Goal: Ask a question

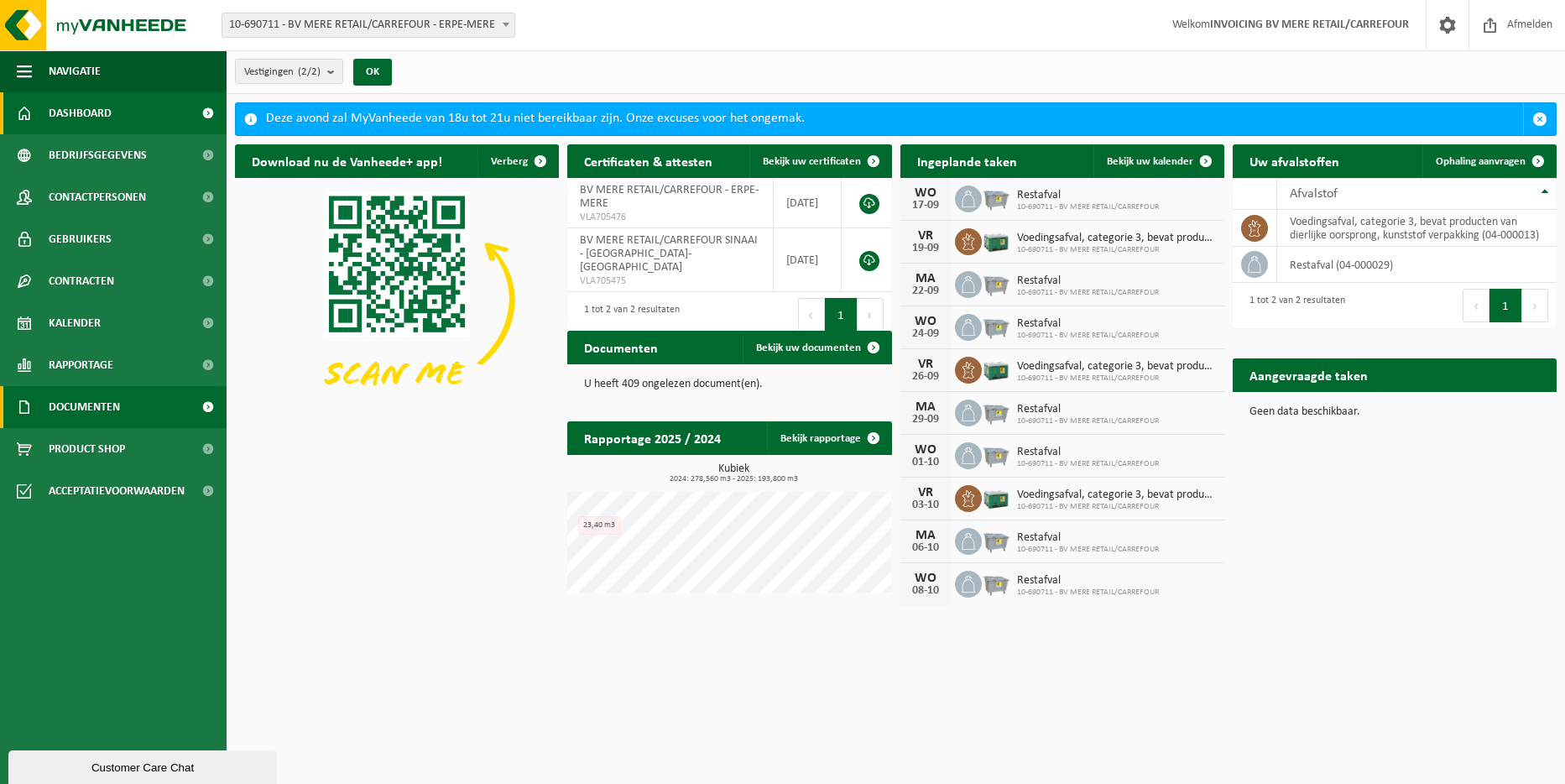
click at [106, 407] on span "Documenten" at bounding box center [84, 407] width 71 height 42
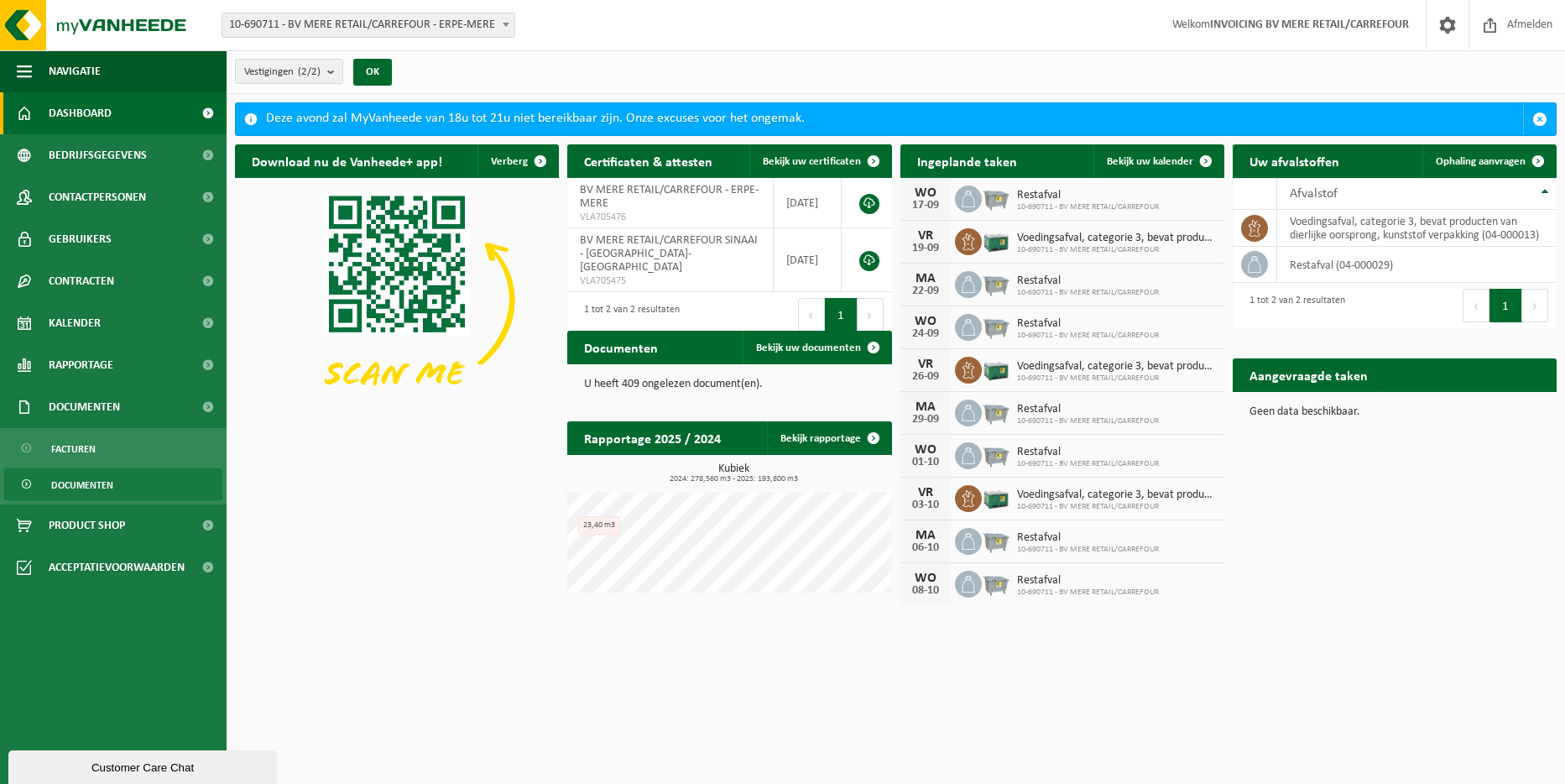
click at [84, 479] on span "Documenten" at bounding box center [82, 484] width 62 height 32
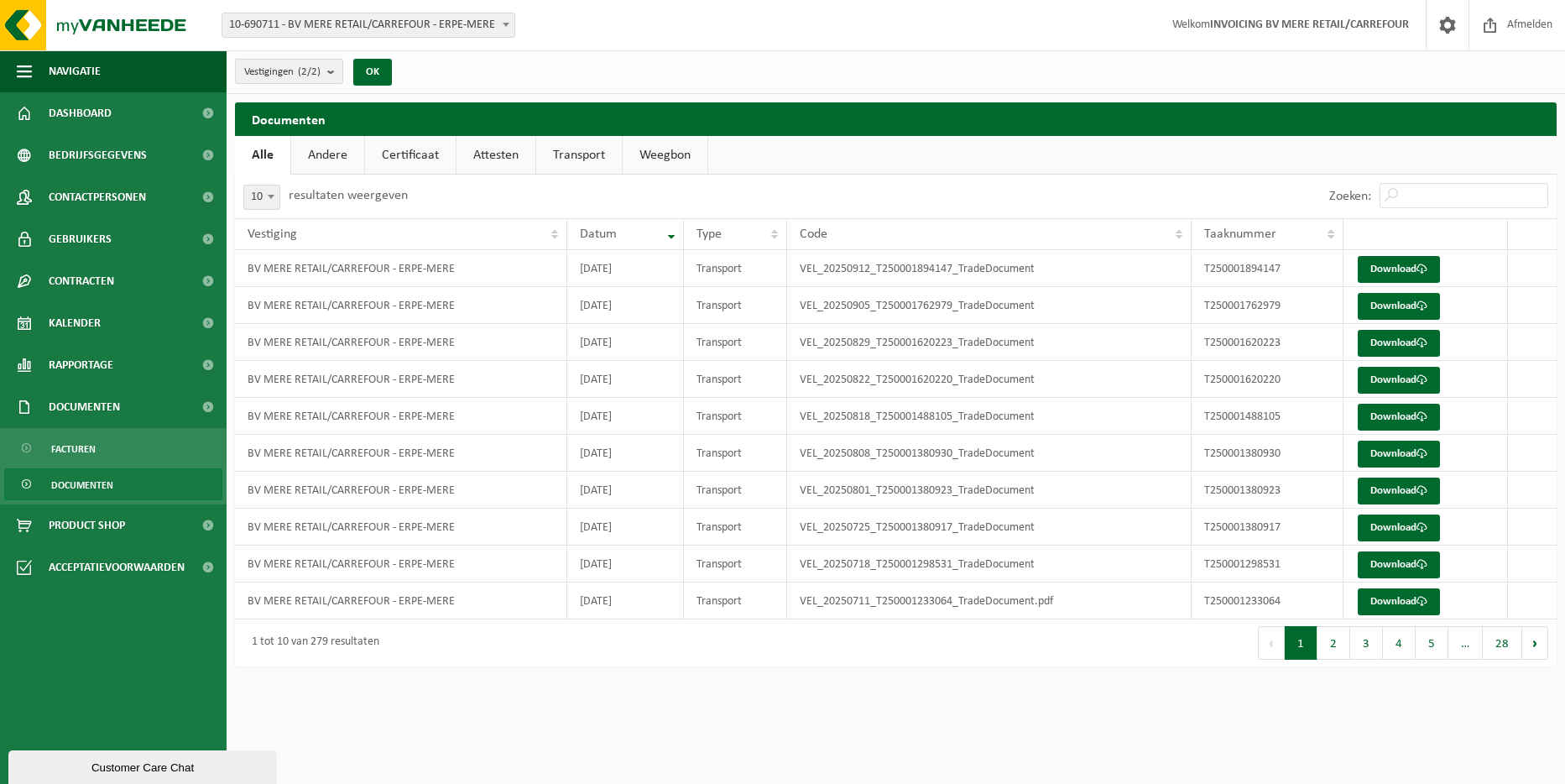
click at [324, 159] on link "Andere" at bounding box center [327, 155] width 73 height 39
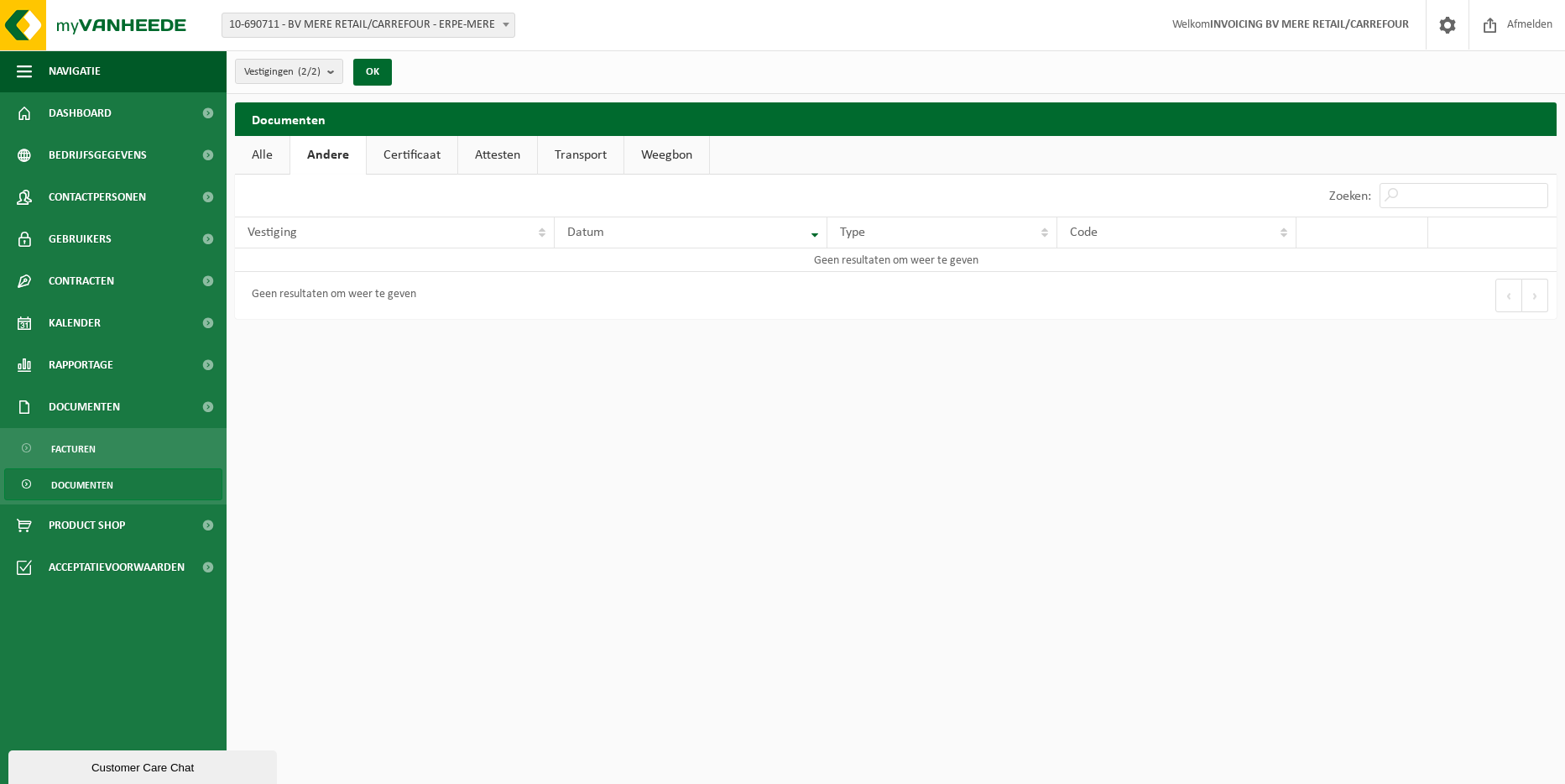
click at [396, 153] on link "Certificaat" at bounding box center [412, 155] width 91 height 39
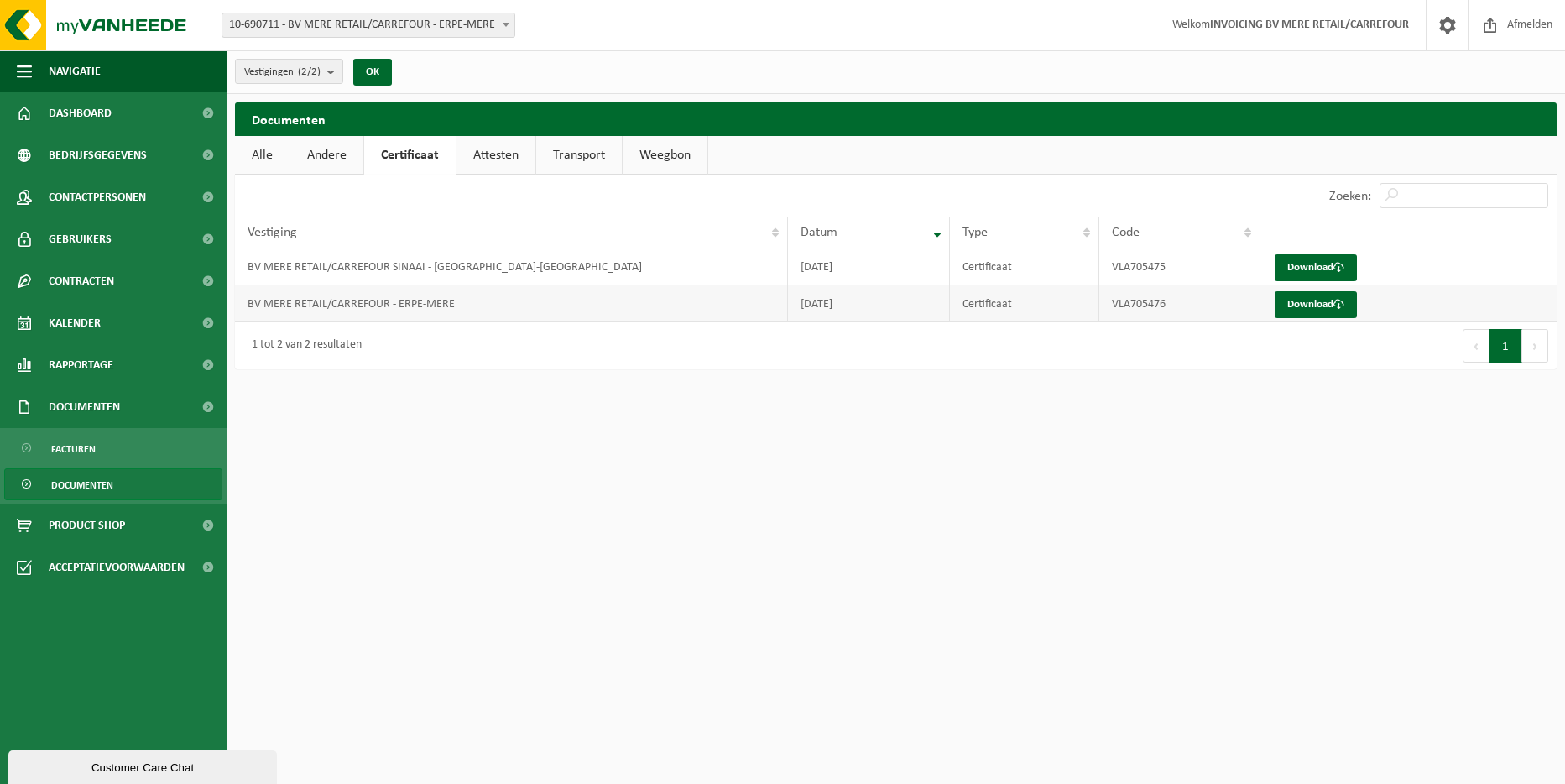
click at [368, 307] on td "BV MERE RETAIL/CARREFOUR - ERPE-MERE" at bounding box center [511, 303] width 553 height 37
click at [473, 150] on link "Attesten" at bounding box center [496, 155] width 79 height 39
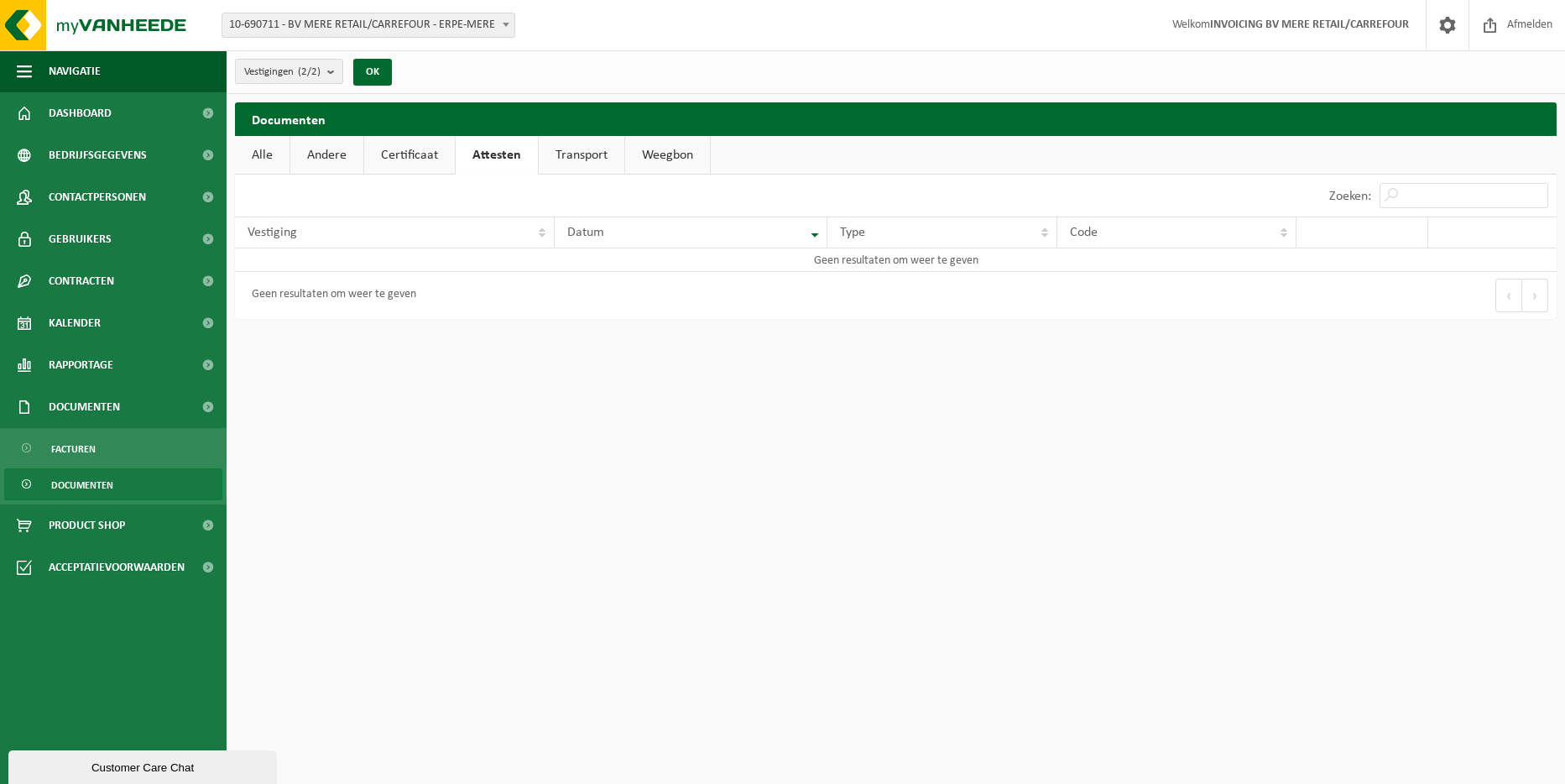
click at [592, 141] on link "Transport" at bounding box center [581, 155] width 86 height 39
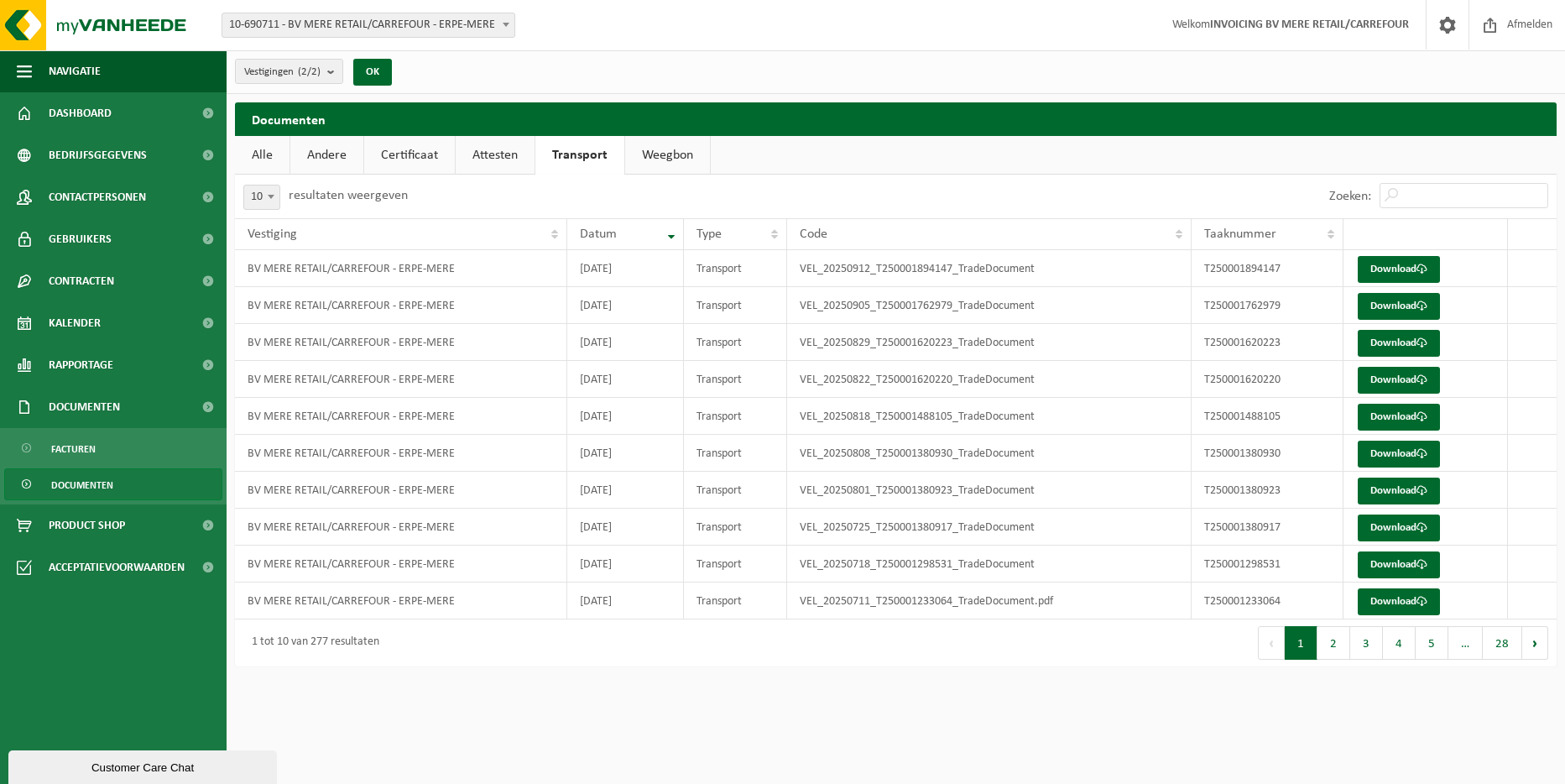
click at [658, 141] on link "Weegbon" at bounding box center [667, 155] width 85 height 39
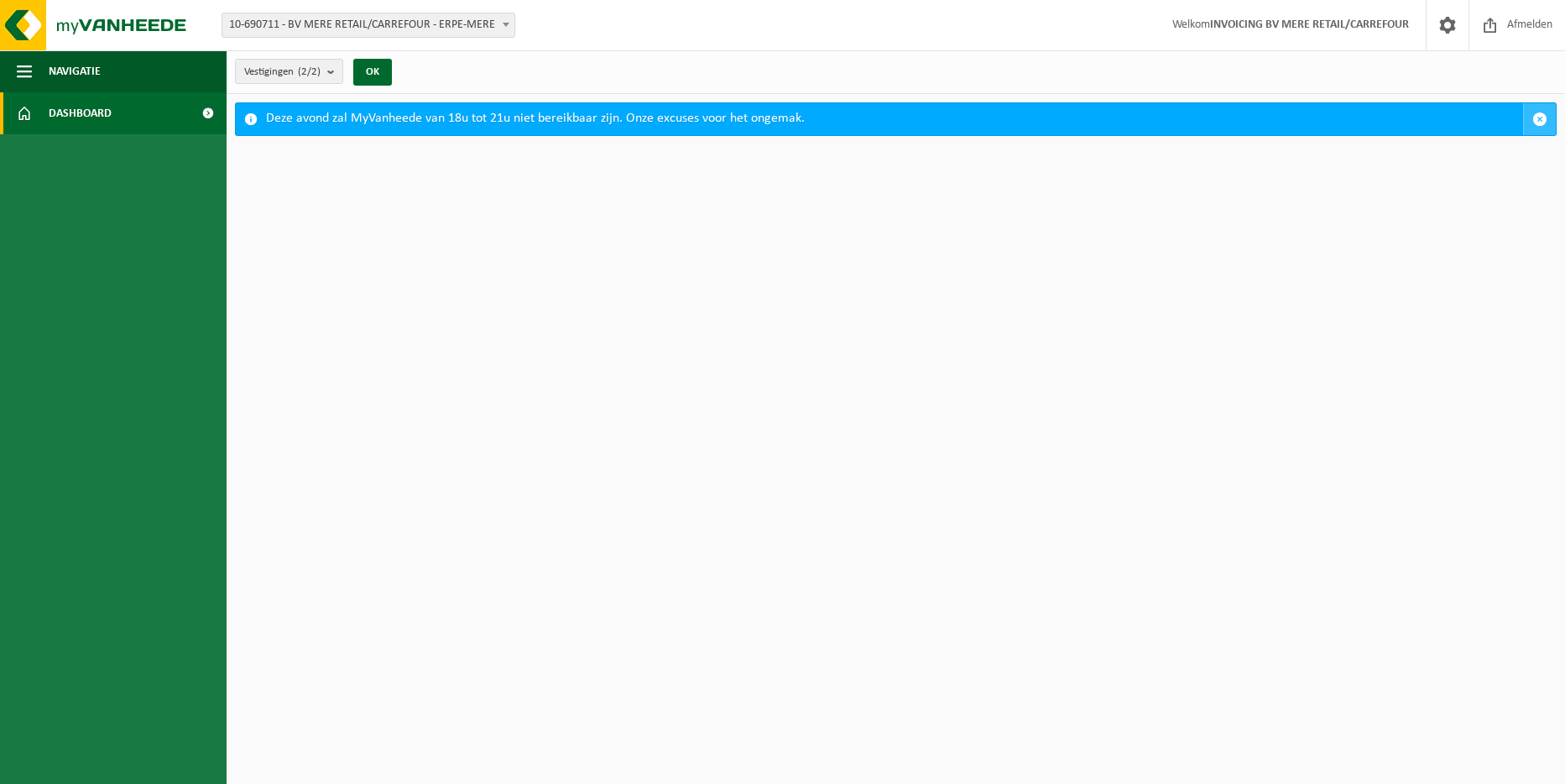
click at [1545, 111] on span "button" at bounding box center [1540, 119] width 15 height 15
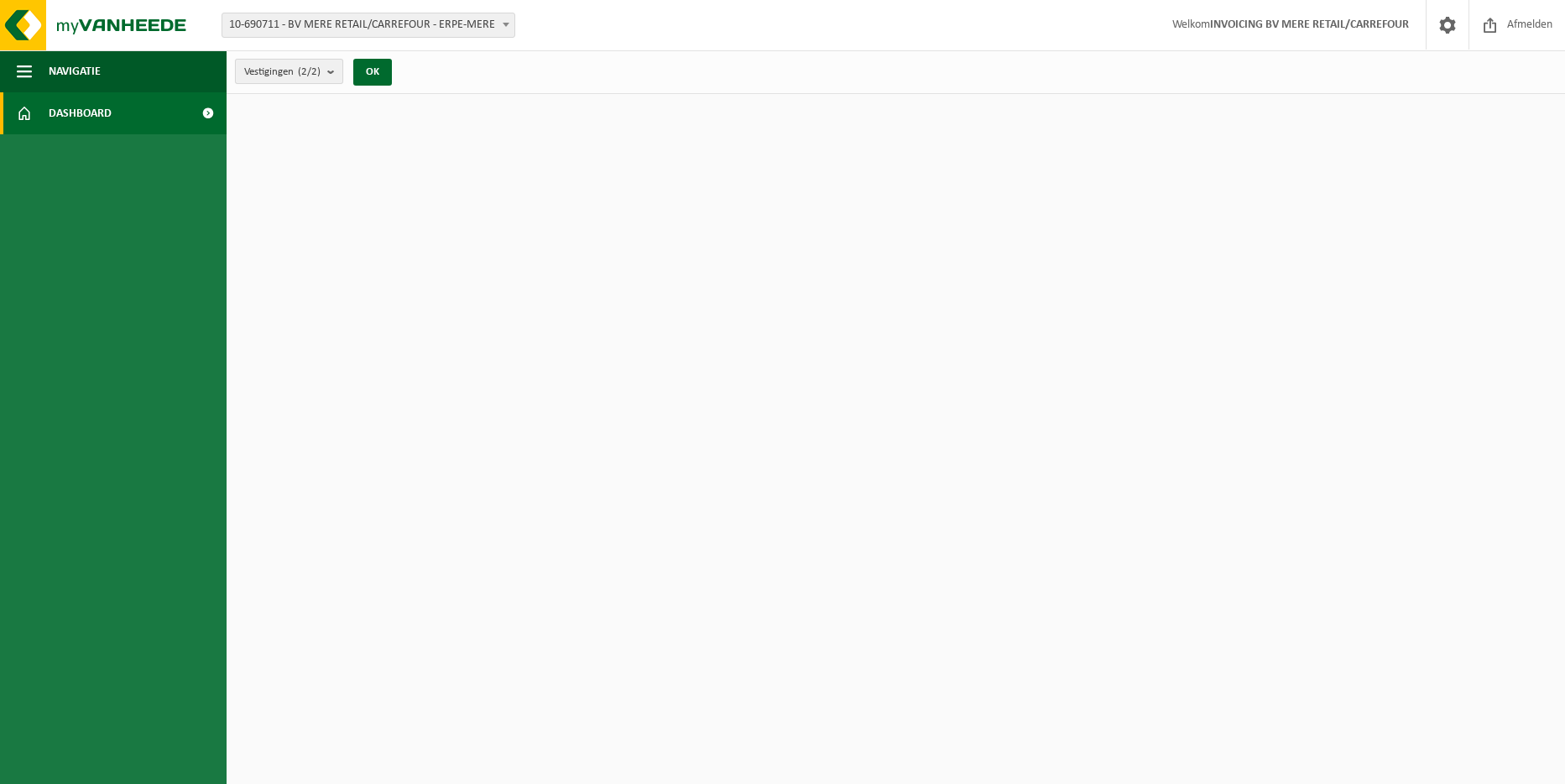
click at [340, 74] on b "submit" at bounding box center [335, 71] width 15 height 23
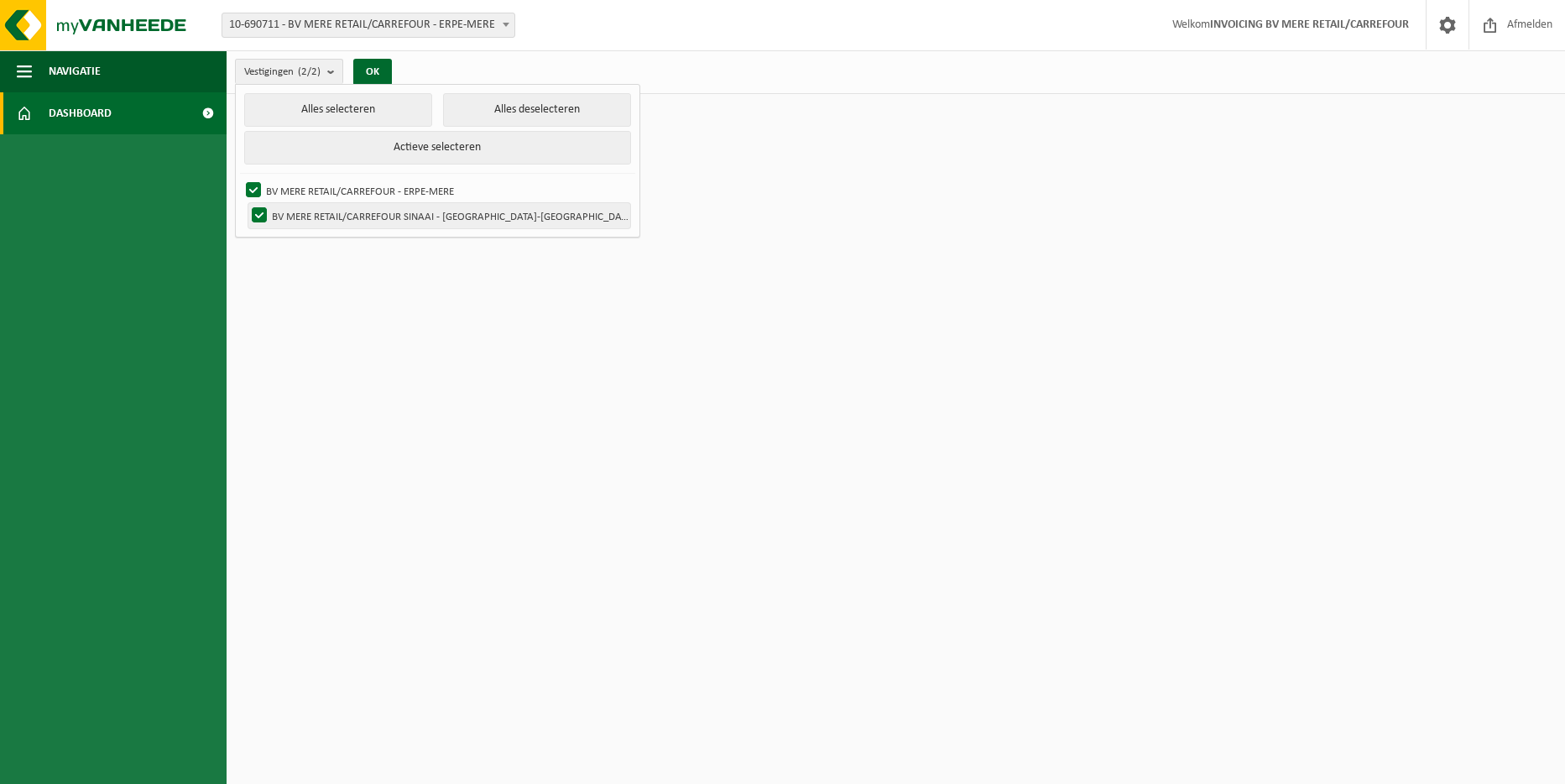
click at [259, 207] on label "BV MERE RETAIL/CARREFOUR SINAAI - [GEOGRAPHIC_DATA]-[GEOGRAPHIC_DATA]" at bounding box center [439, 215] width 382 height 25
click at [246, 203] on input "BV MERE RETAIL/CARREFOUR SINAAI - [GEOGRAPHIC_DATA]-[GEOGRAPHIC_DATA]" at bounding box center [245, 202] width 1 height 1
checkbox input "false"
click at [365, 74] on button "OK" at bounding box center [372, 72] width 39 height 27
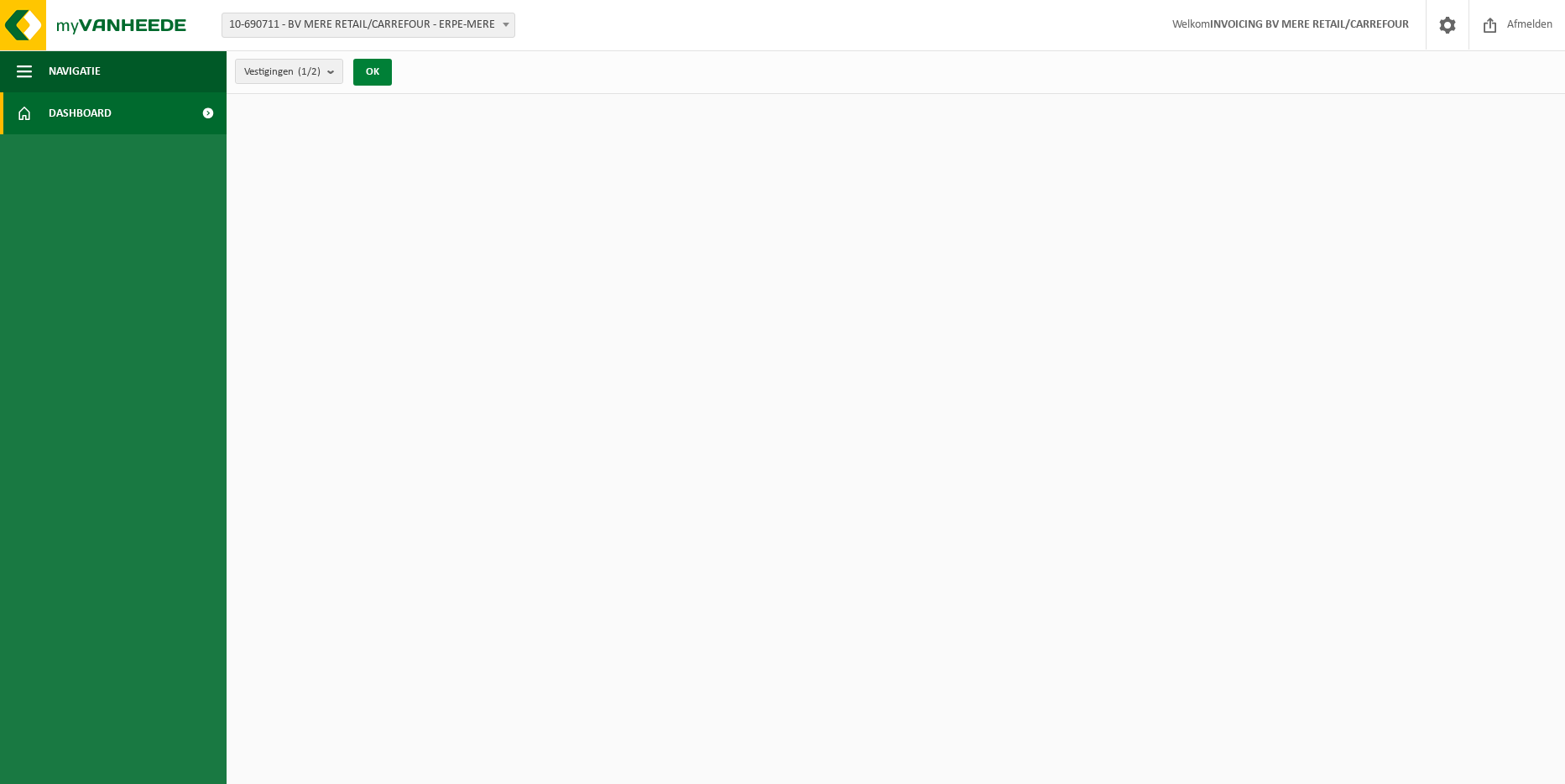
click at [367, 68] on button "OK" at bounding box center [372, 72] width 39 height 27
click at [13, 73] on button "Navigatie" at bounding box center [113, 71] width 227 height 42
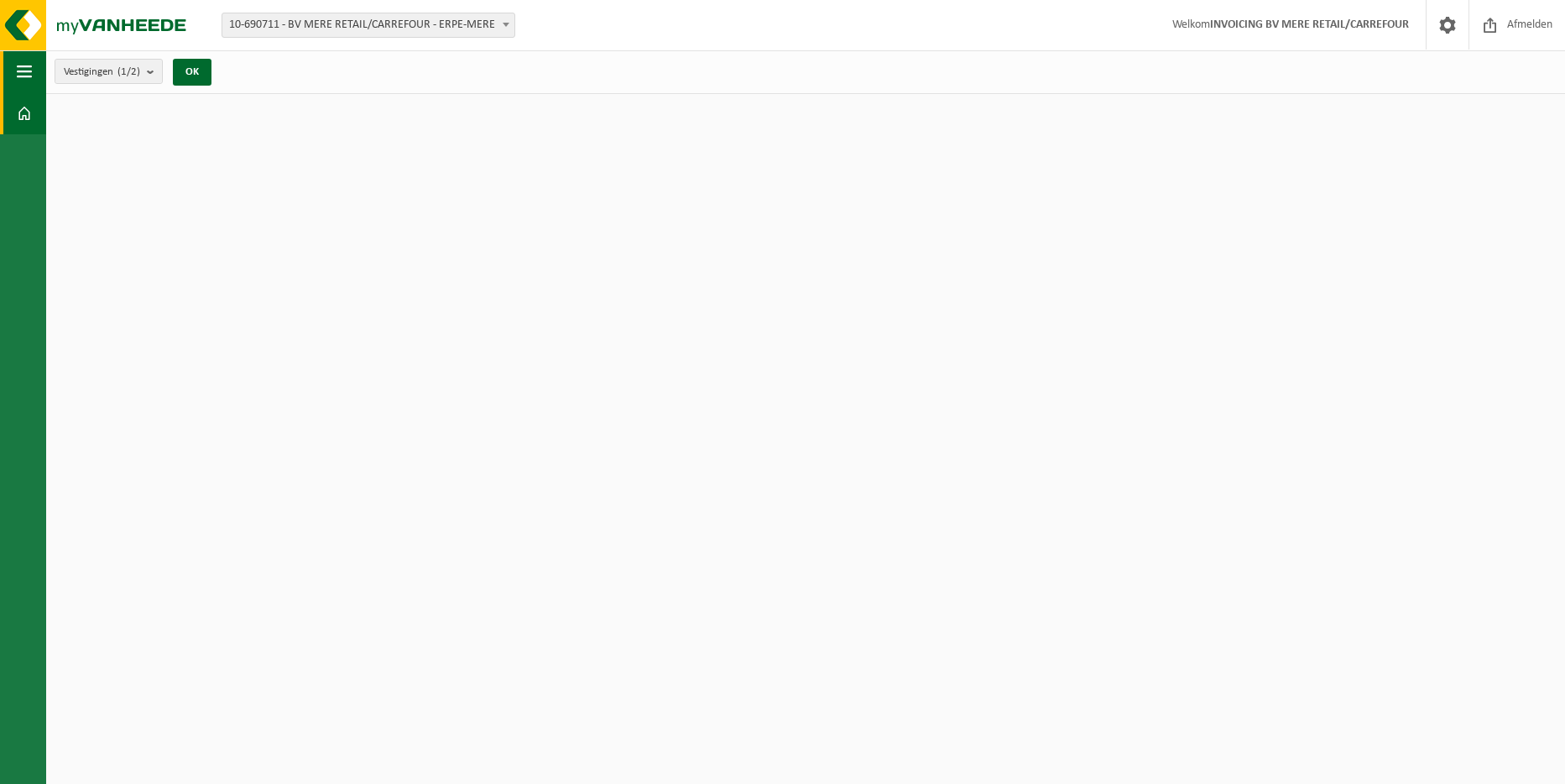
click at [13, 72] on button "Navigatie" at bounding box center [23, 71] width 46 height 42
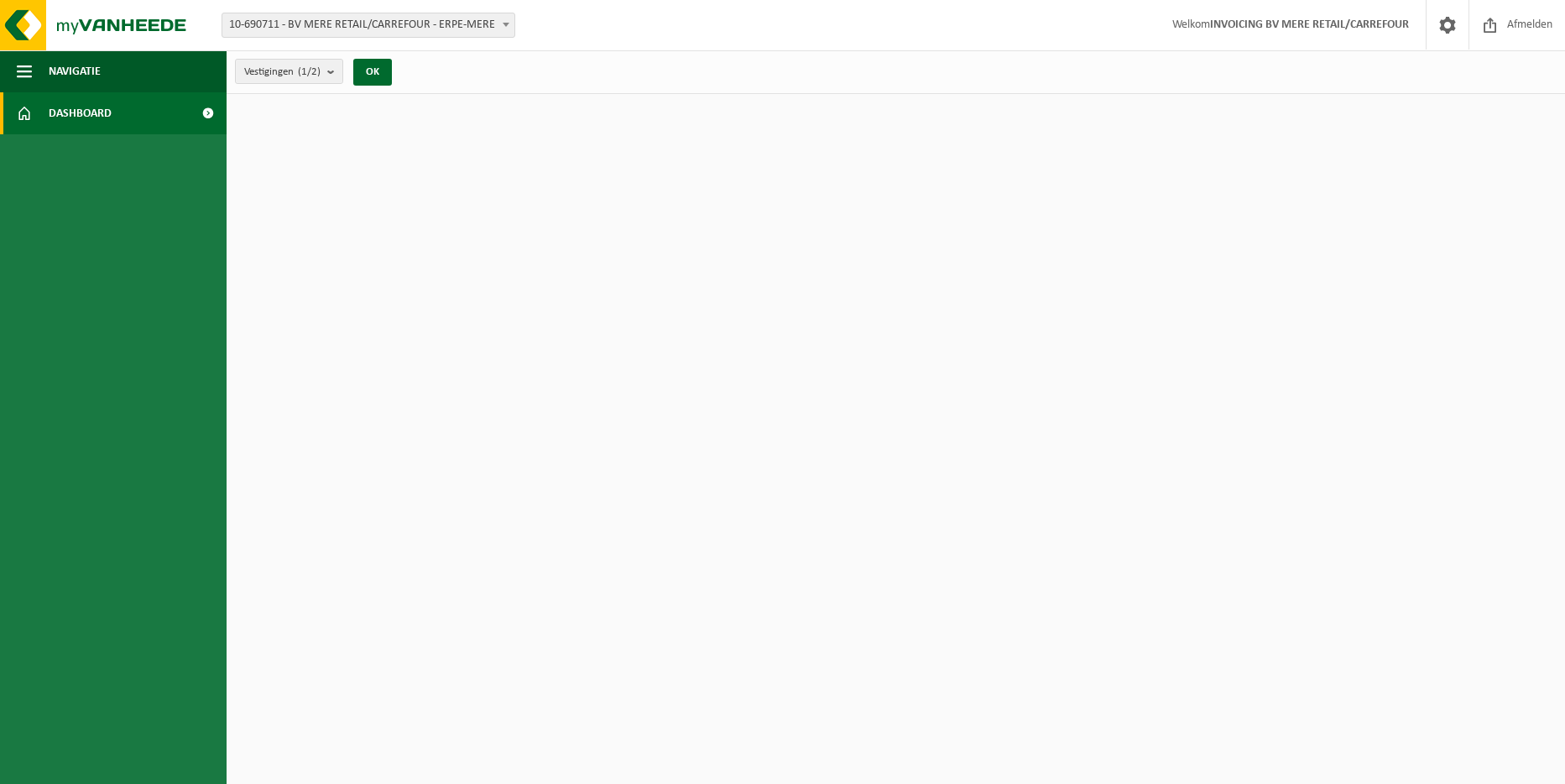
click at [74, 116] on span "Dashboard" at bounding box center [80, 113] width 63 height 42
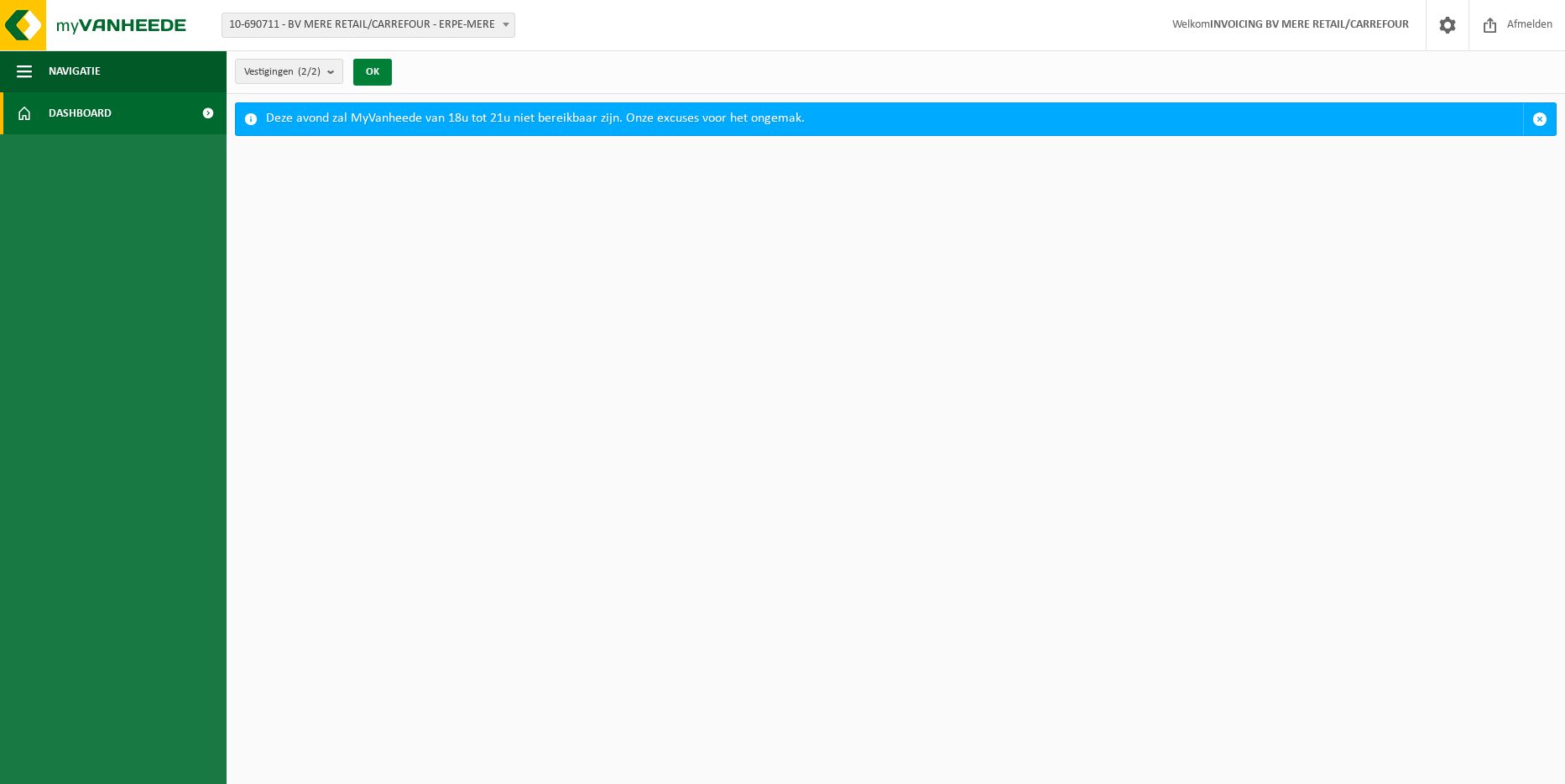
click at [366, 65] on button "OK" at bounding box center [372, 72] width 39 height 27
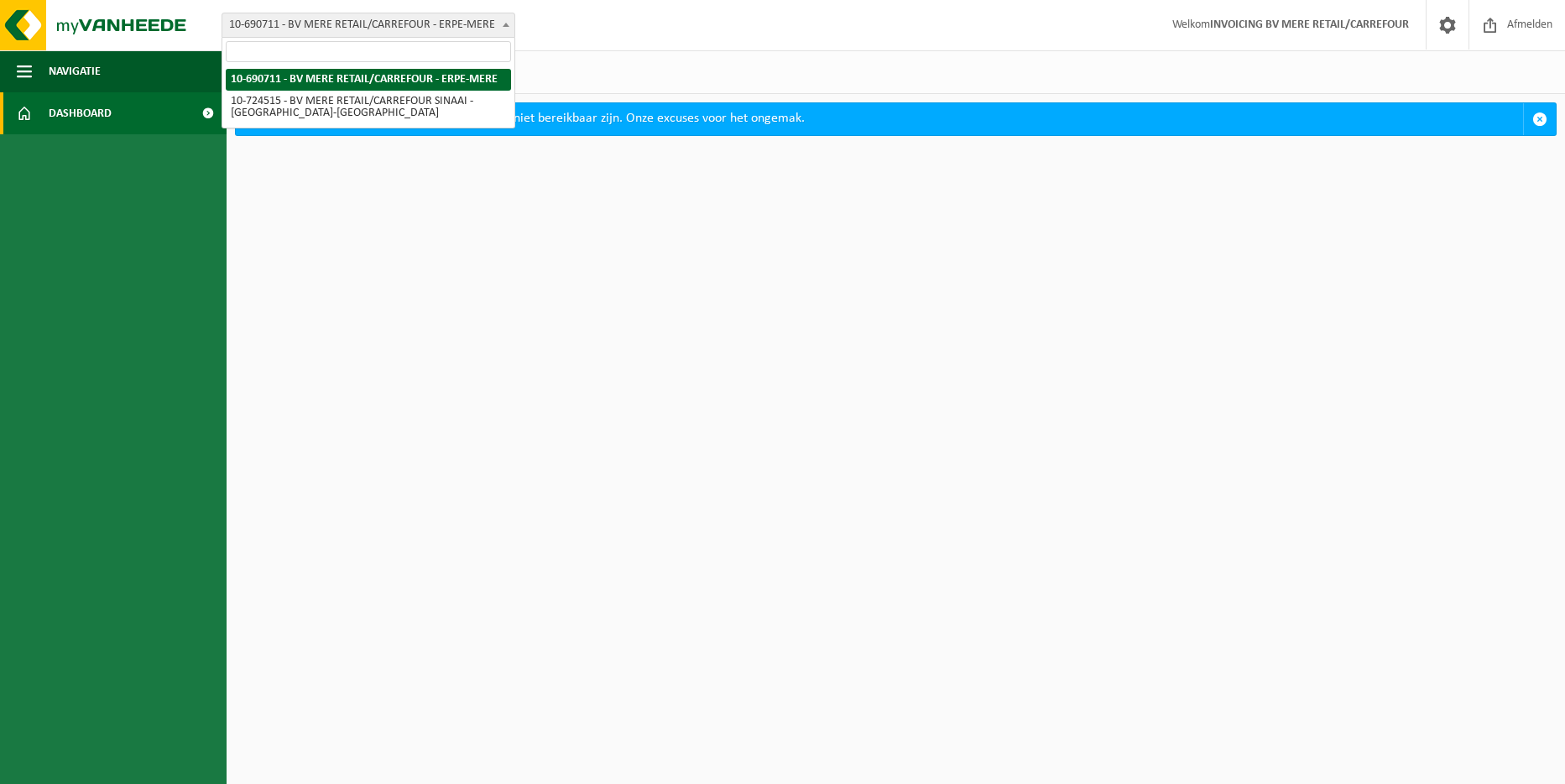
click at [497, 28] on span at bounding box center [506, 24] width 17 height 21
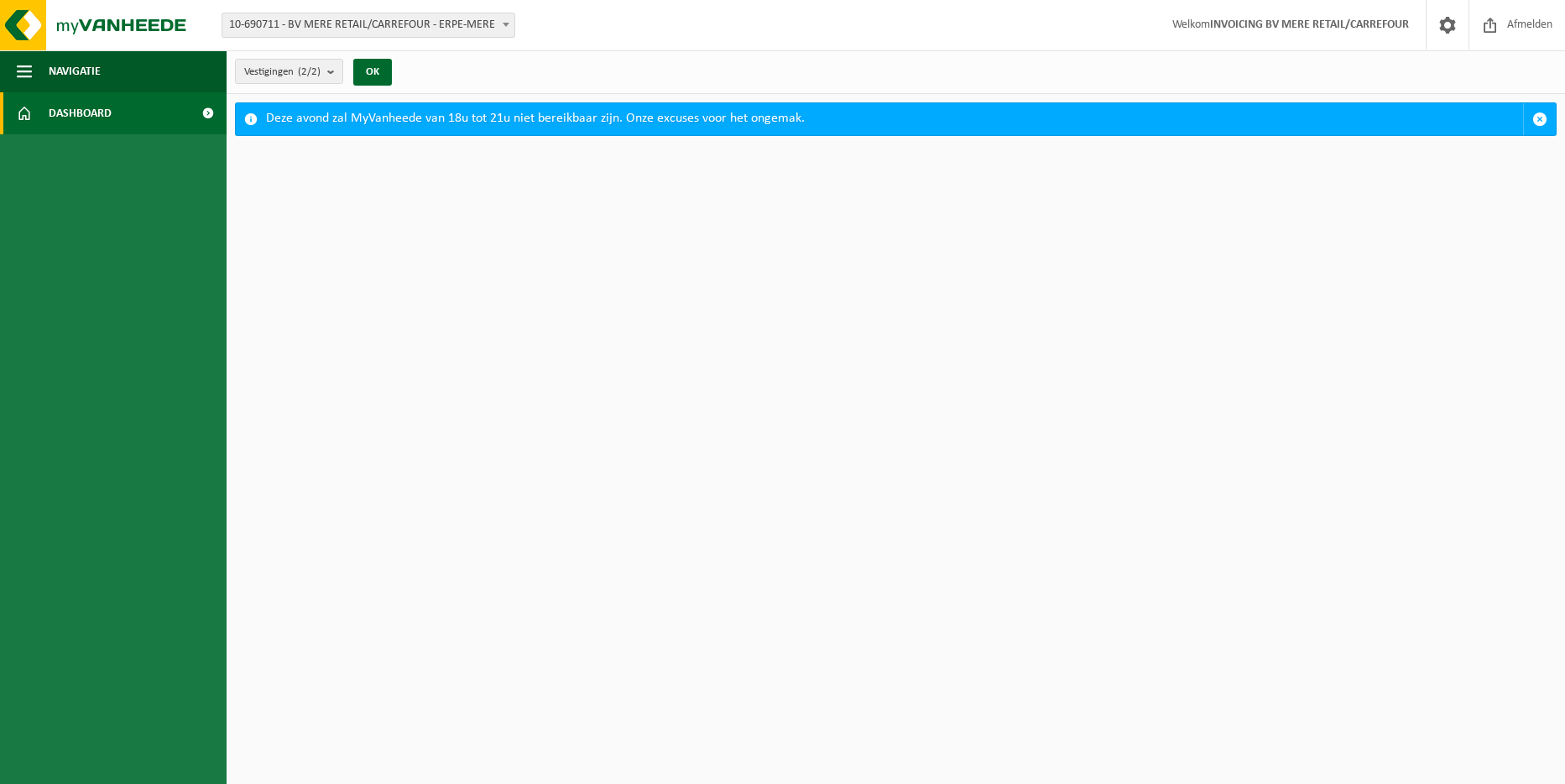
click at [217, 110] on span at bounding box center [208, 113] width 38 height 42
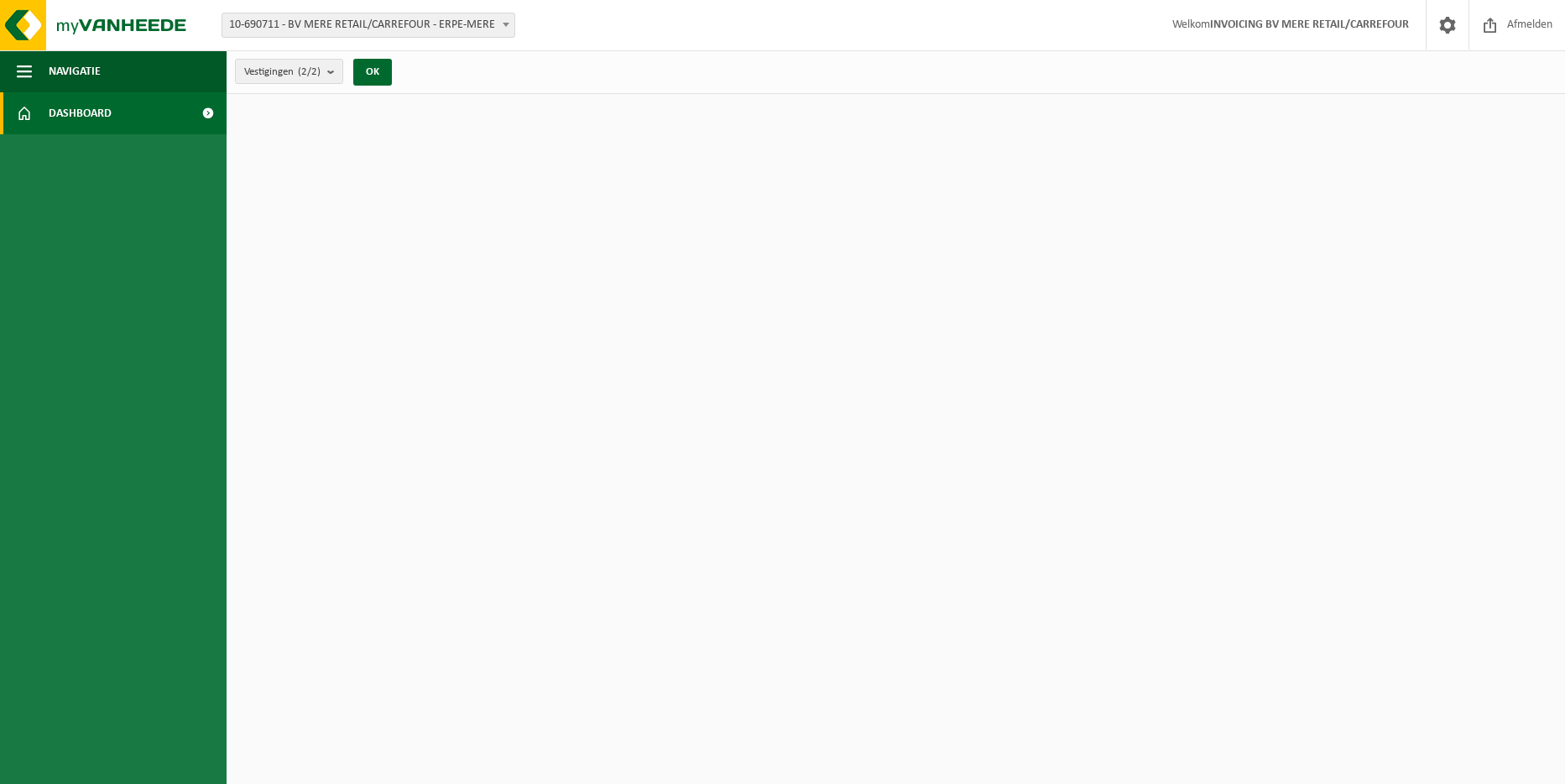
click at [211, 112] on span at bounding box center [208, 113] width 38 height 42
click at [106, 120] on span "Dashboard" at bounding box center [80, 113] width 63 height 42
click at [27, 71] on span "button" at bounding box center [25, 71] width 15 height 42
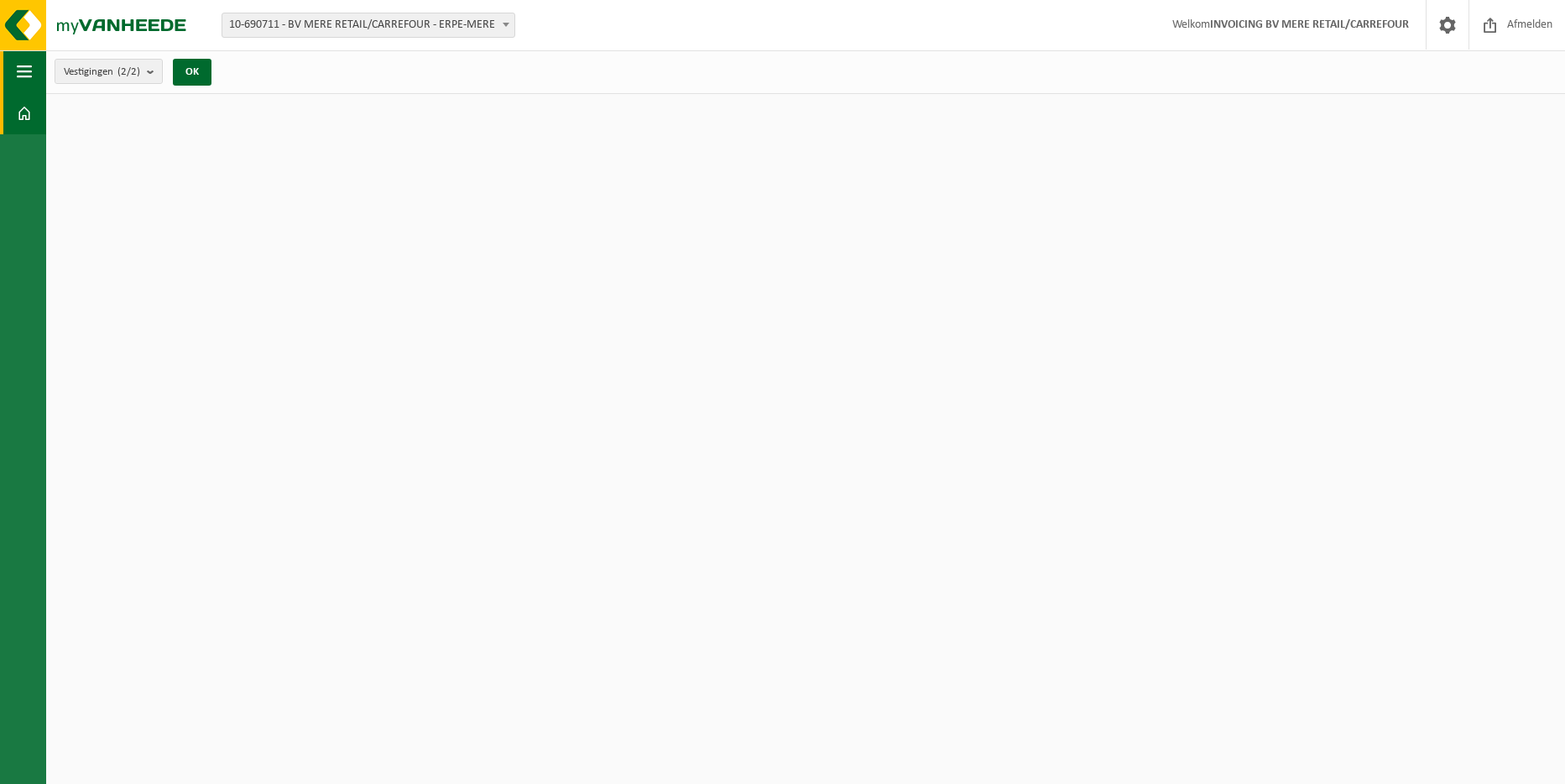
click at [27, 71] on span "button" at bounding box center [25, 71] width 15 height 42
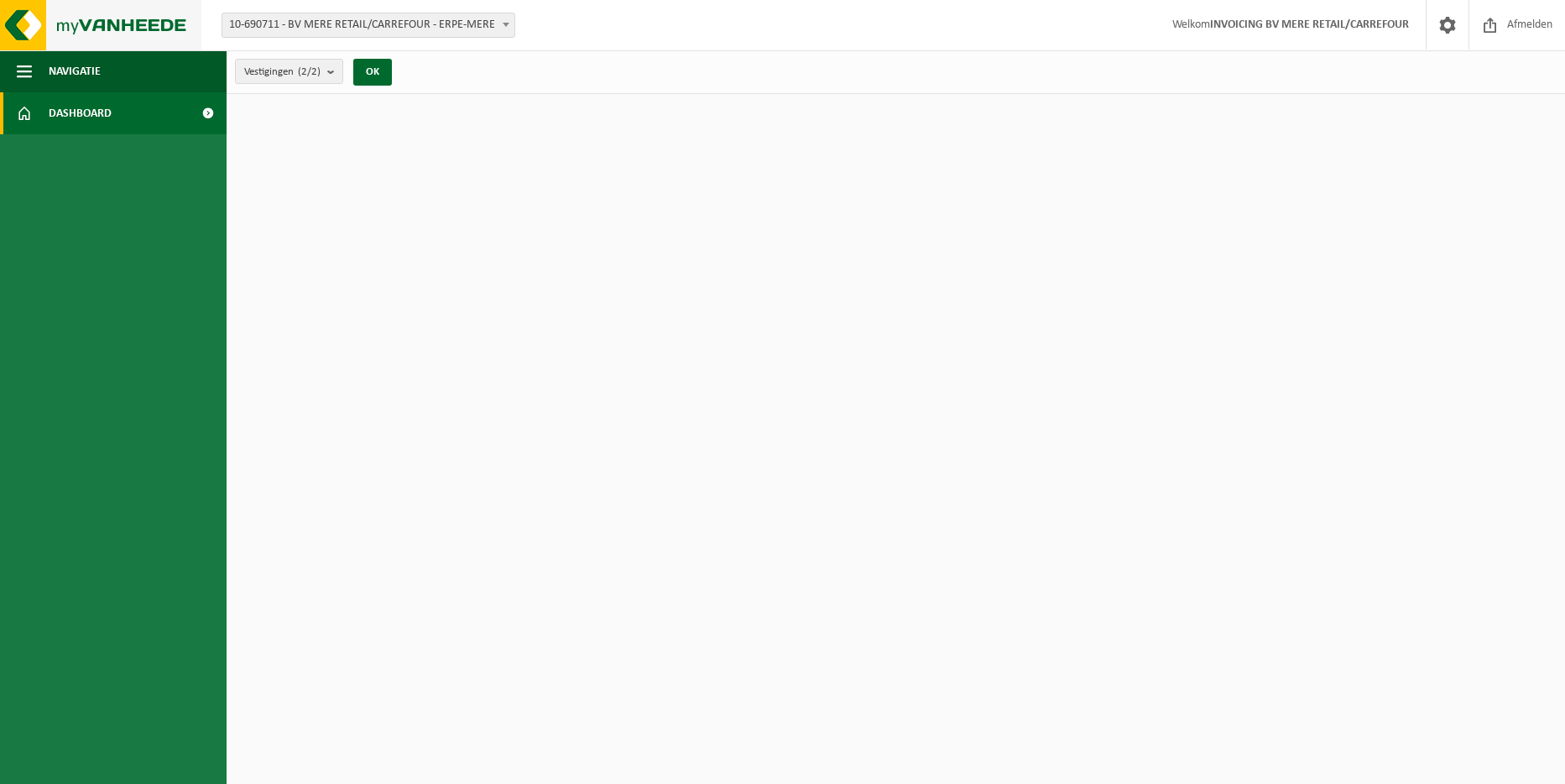
click at [17, 23] on img at bounding box center [100, 25] width 201 height 50
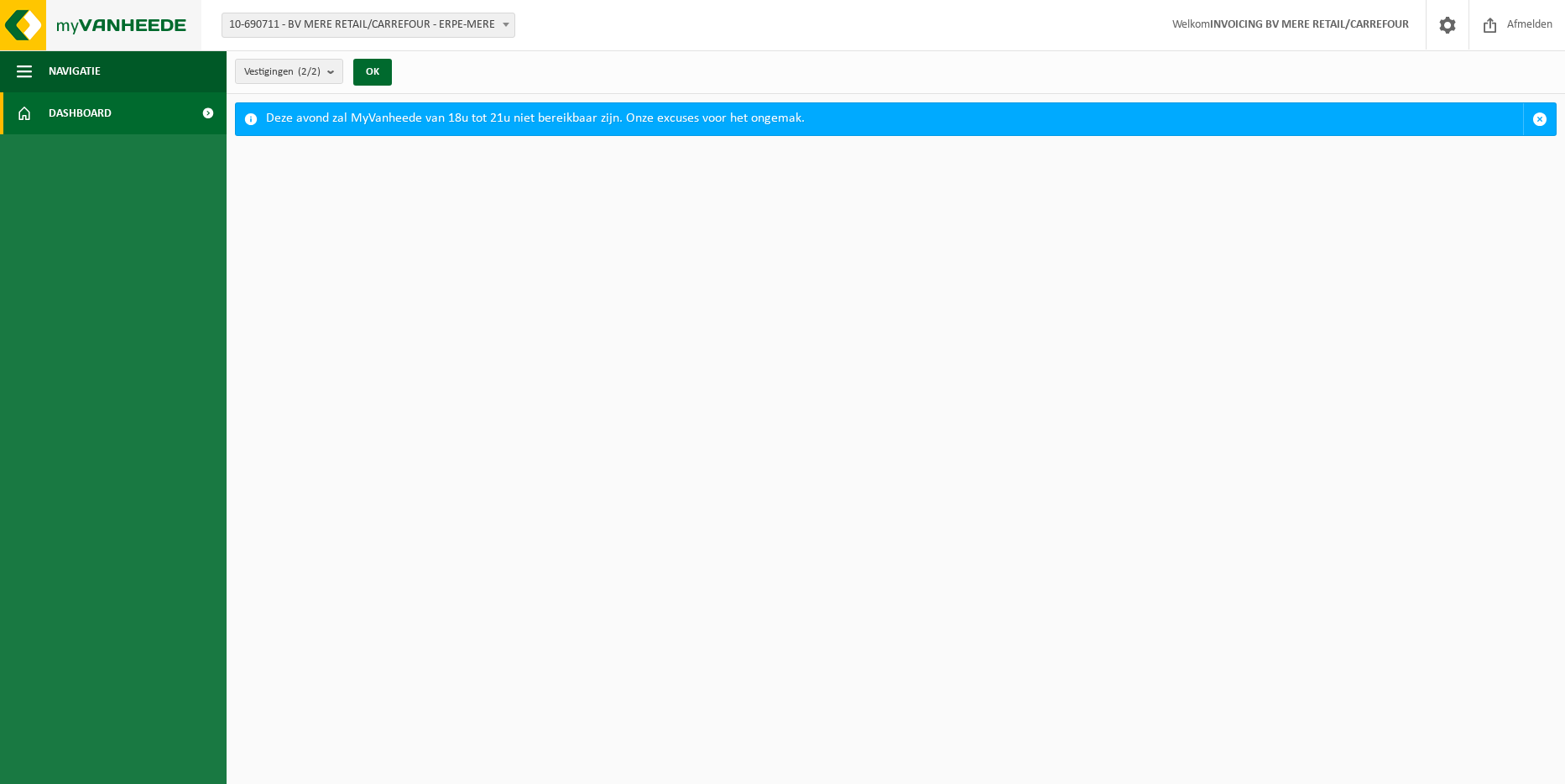
click at [100, 27] on img at bounding box center [100, 25] width 201 height 50
click at [1547, 116] on span "button" at bounding box center [1540, 119] width 15 height 15
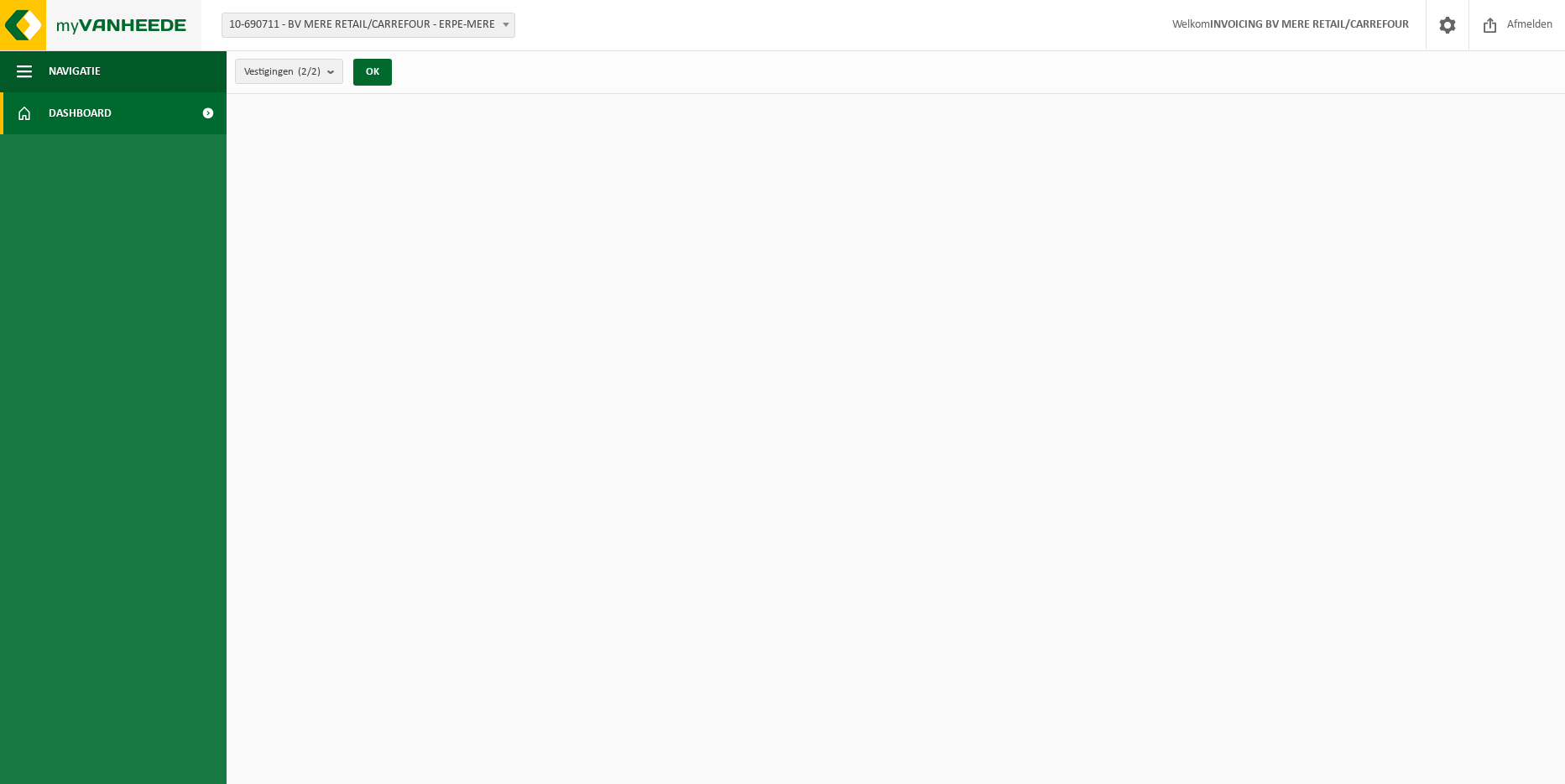
click at [91, 17] on img at bounding box center [100, 25] width 201 height 50
click at [104, 21] on img at bounding box center [100, 25] width 201 height 50
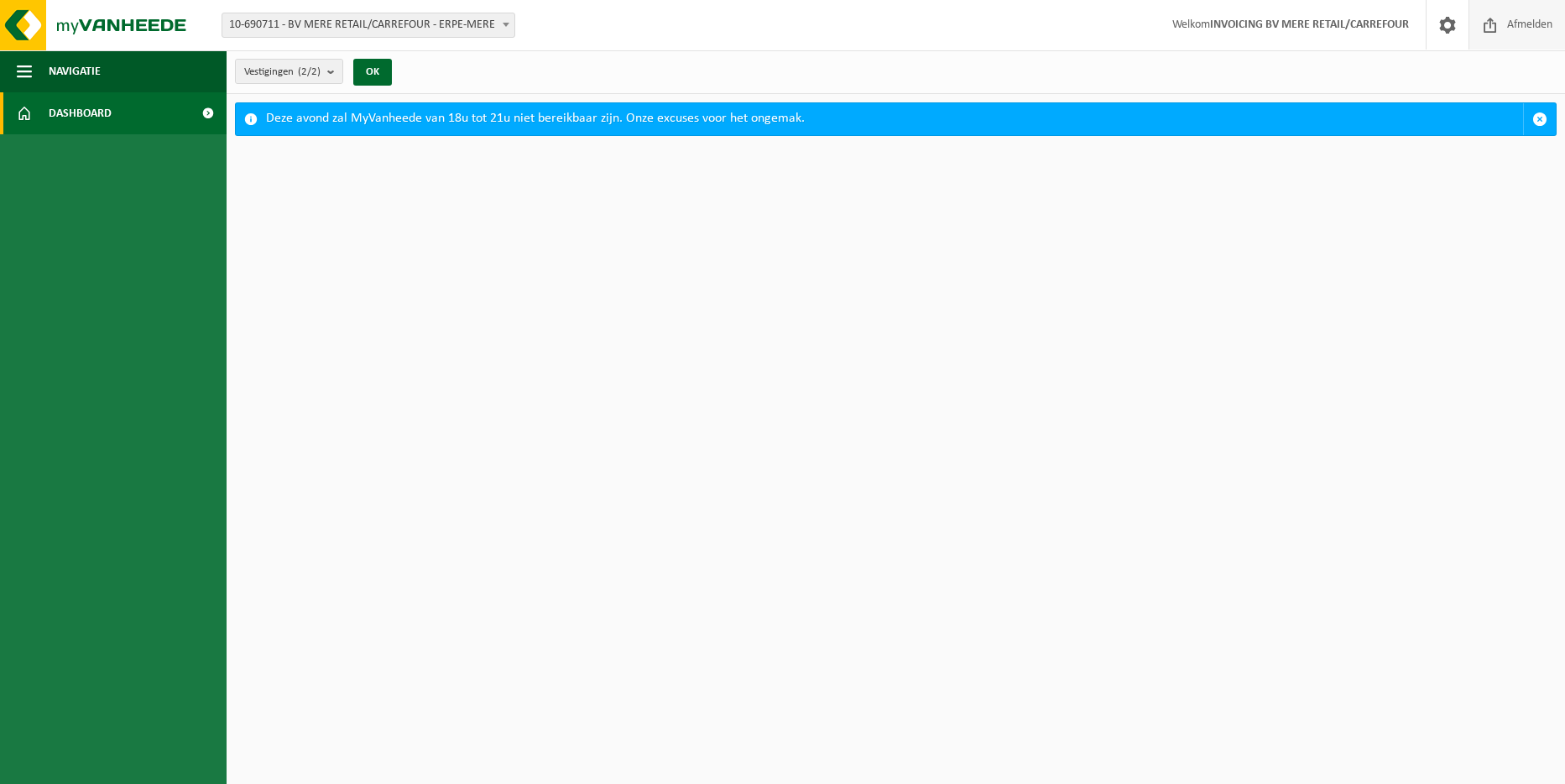
click at [1520, 21] on span "Afmelden" at bounding box center [1530, 25] width 54 height 50
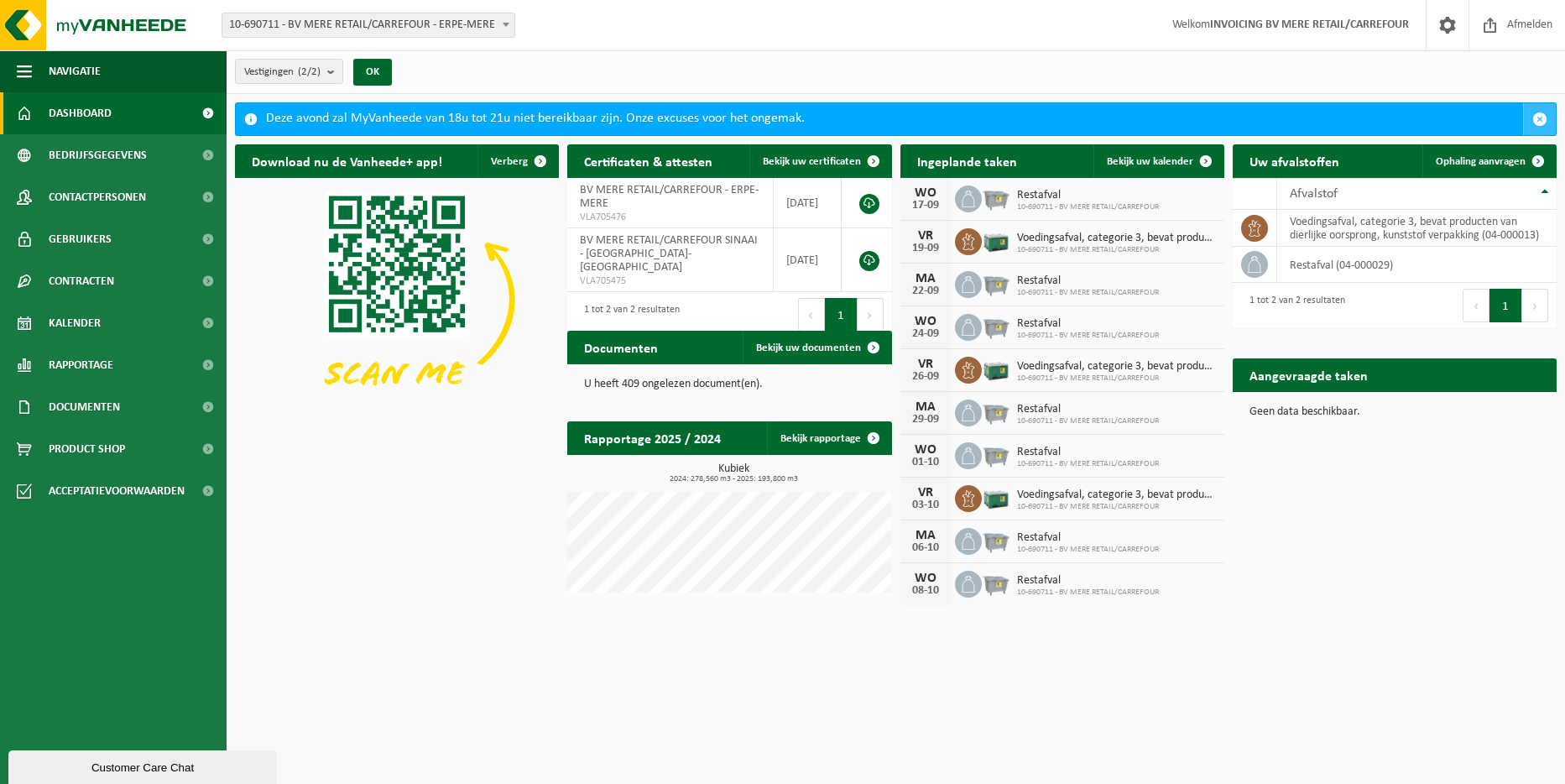
click at [1540, 114] on span "button" at bounding box center [1540, 119] width 15 height 15
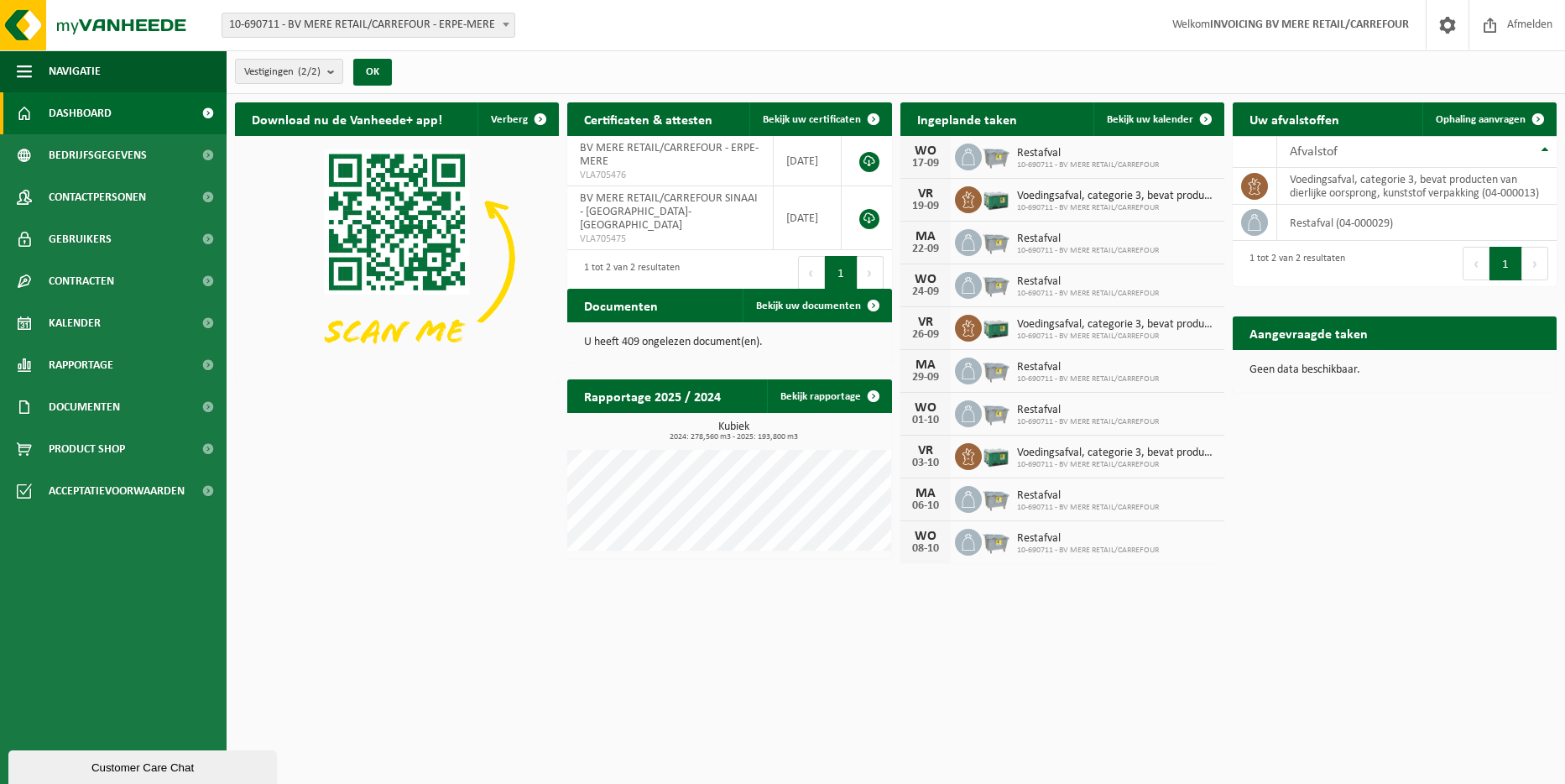
click at [78, 769] on div "Customer Care Chat" at bounding box center [143, 767] width 243 height 13
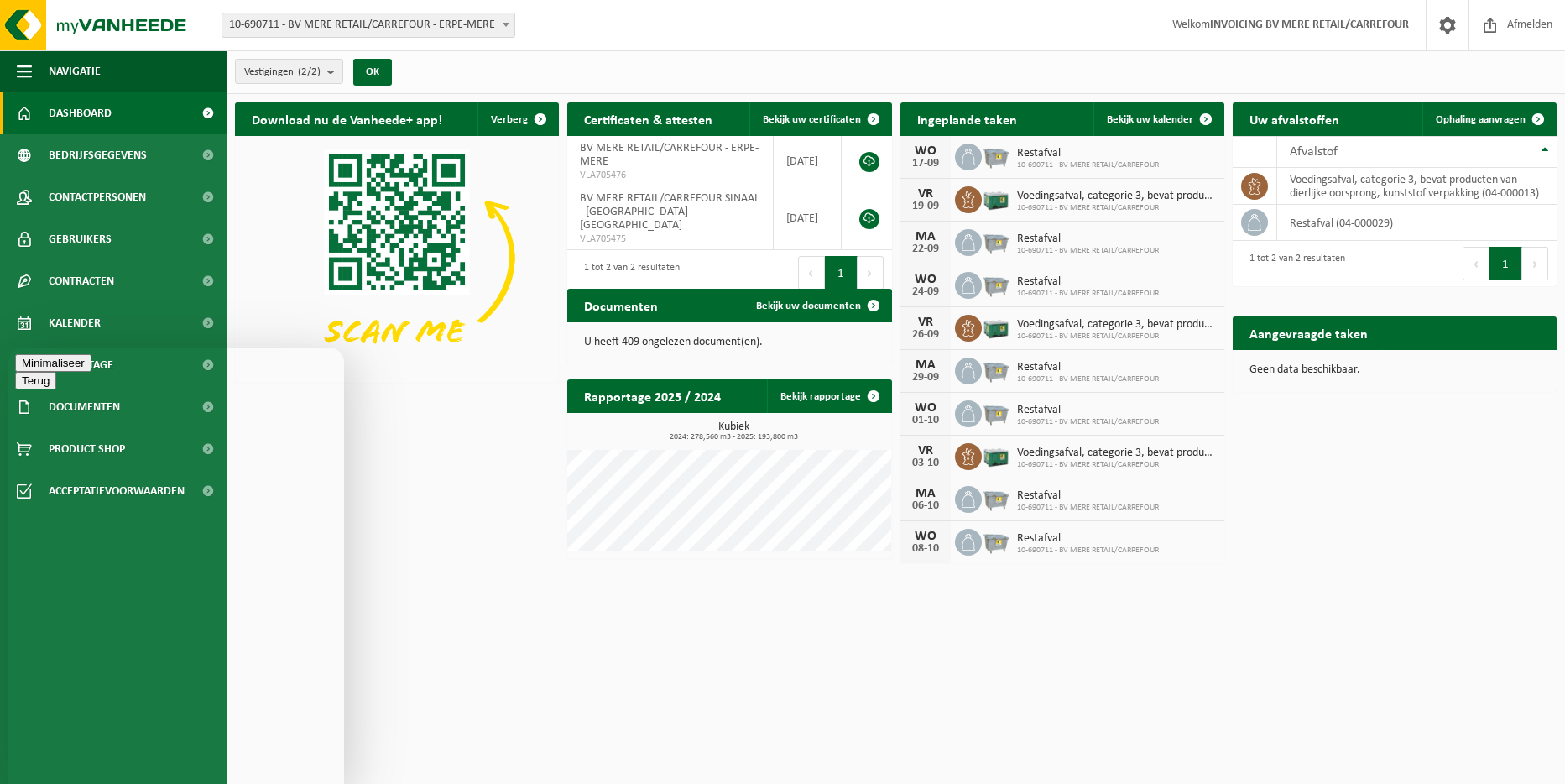
type textarea "waar vul ik mijn RED-verklaring in?"
click at [794, 298] on link "Bekijk uw documenten" at bounding box center [817, 305] width 148 height 33
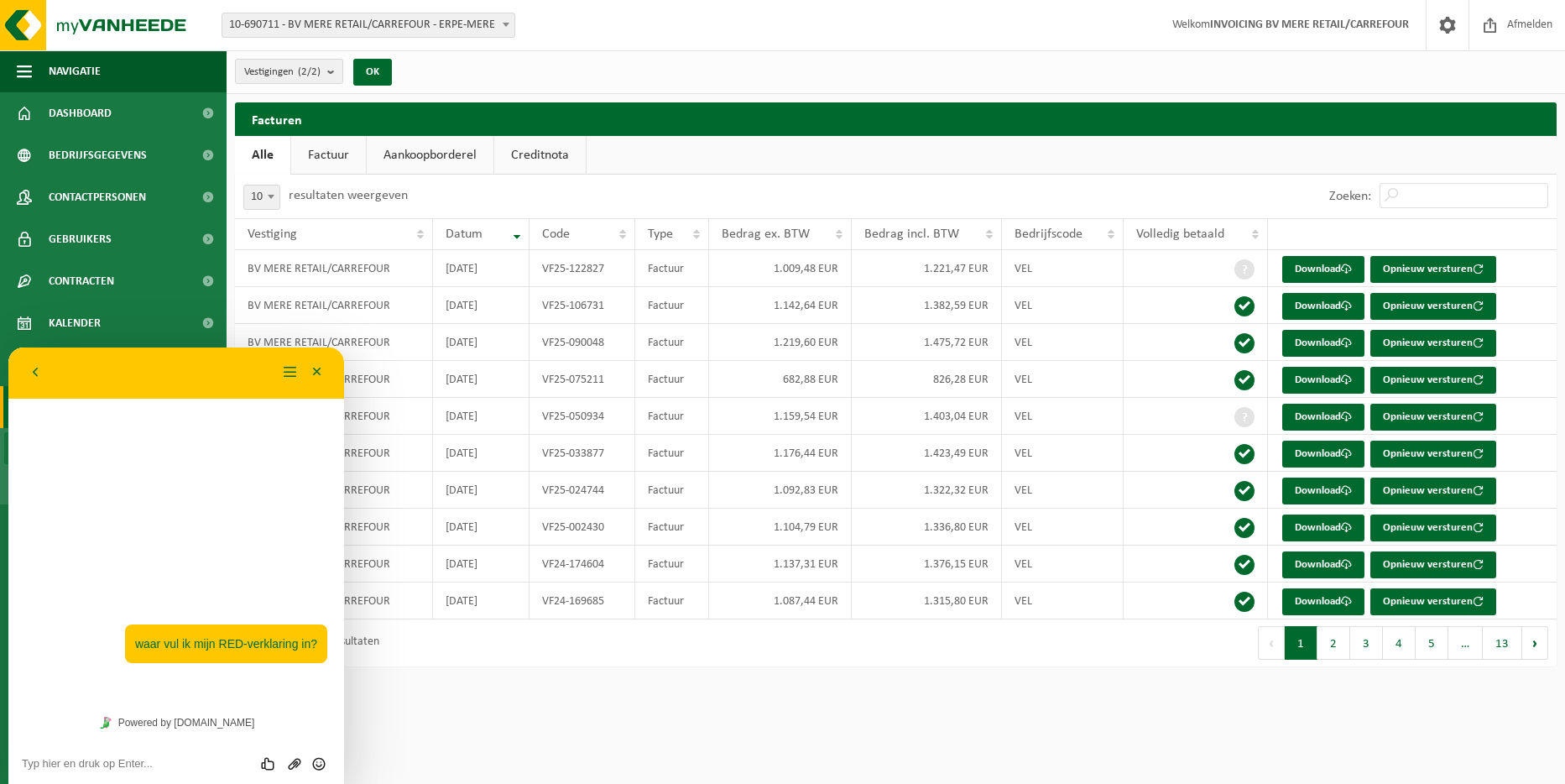
click at [628, 725] on html "Vestiging: 10-690711 - BV MERE RETAIL/CARREFOUR - ERPE-MERE 10-724515 - BV MERE…" at bounding box center [782, 392] width 1565 height 784
click at [64, 68] on span "Navigatie" at bounding box center [74, 71] width 52 height 42
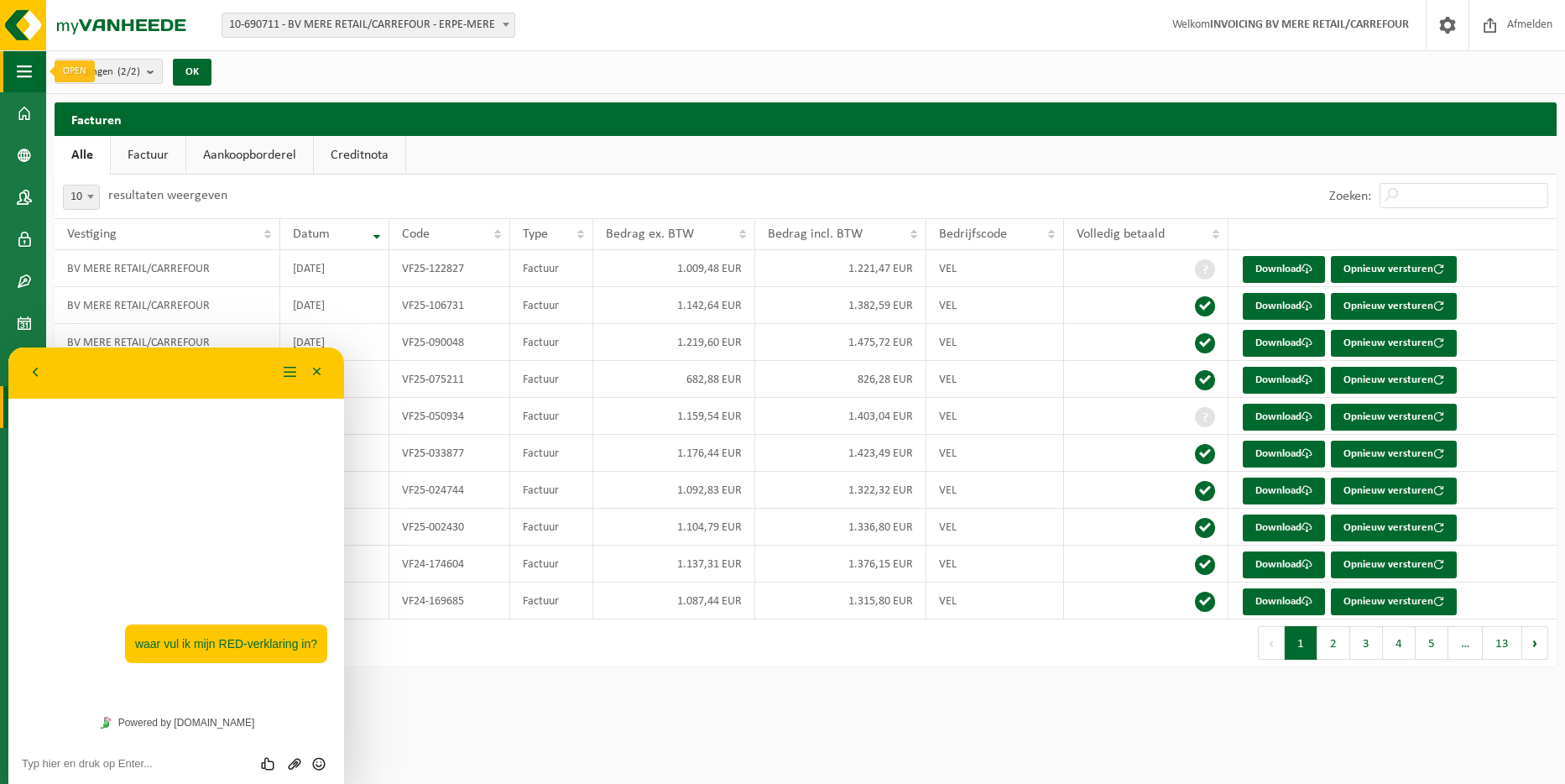
click at [30, 63] on span "button" at bounding box center [25, 71] width 15 height 42
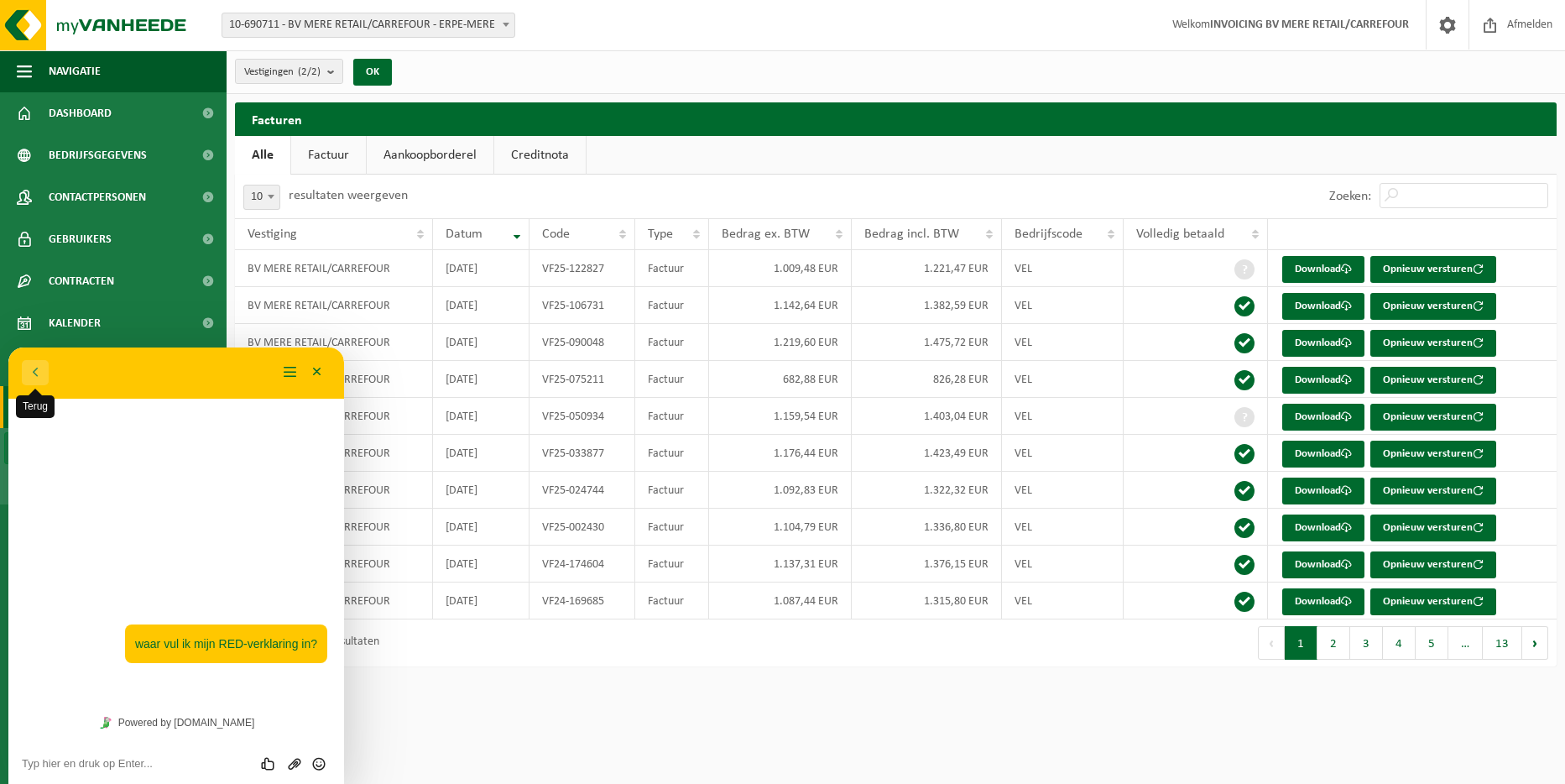
click at [30, 370] on button "Terug" at bounding box center [34, 372] width 27 height 25
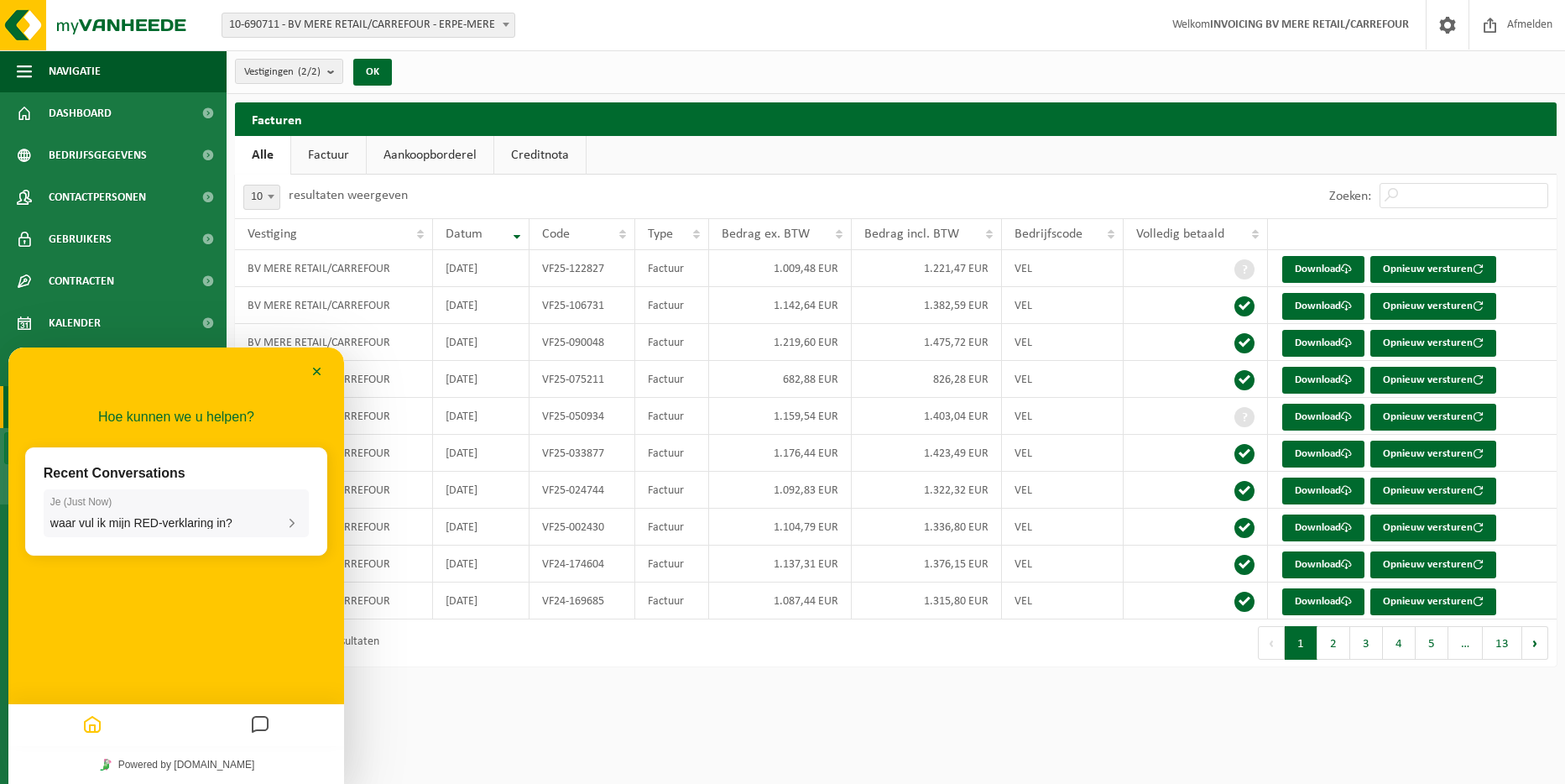
click at [233, 515] on div "waar vul ik mijn RED-verklaring in?" at bounding box center [176, 523] width 252 height 15
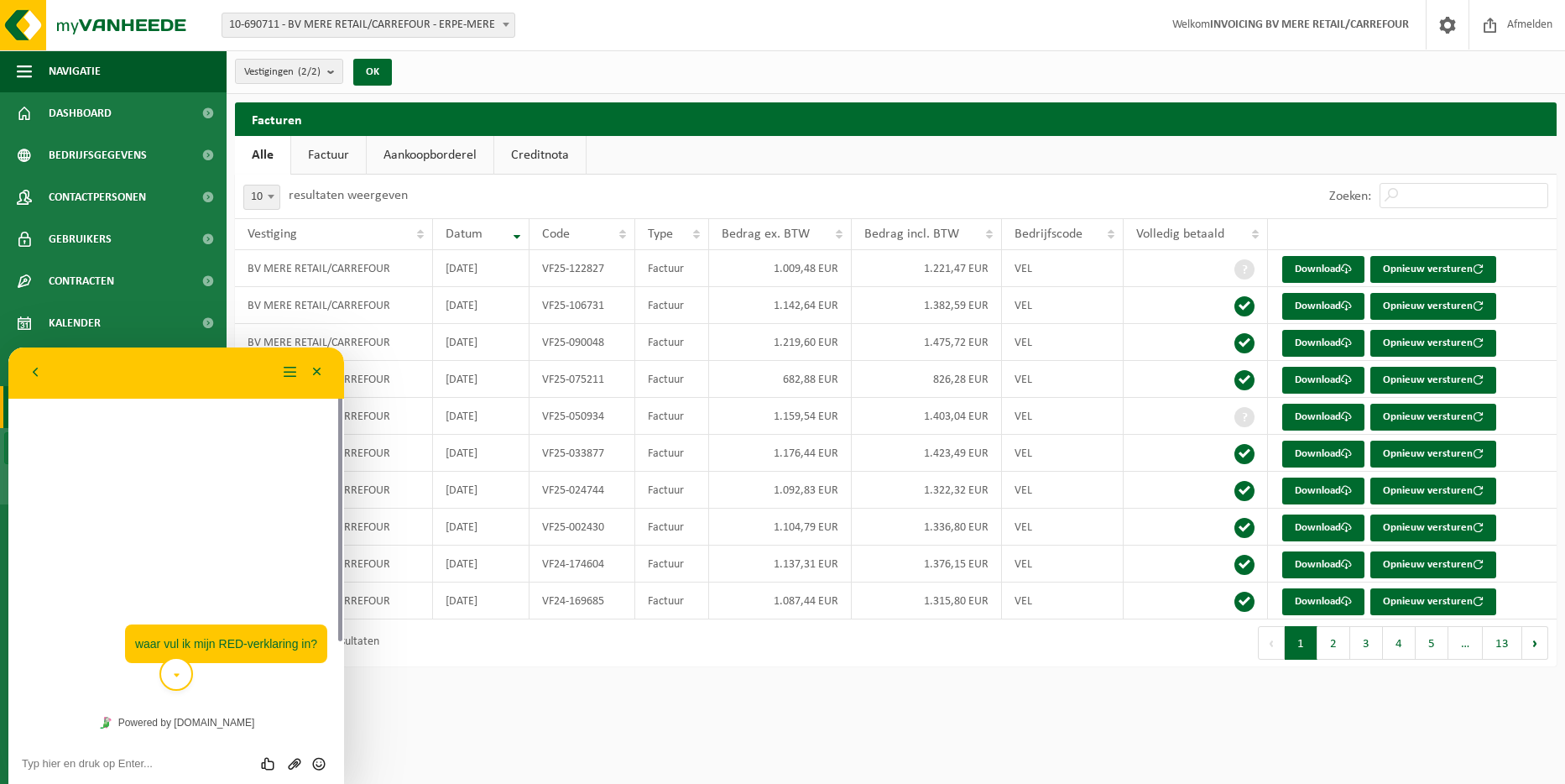
click at [179, 674] on icon "scroll to bottom" at bounding box center [176, 675] width 13 height 33
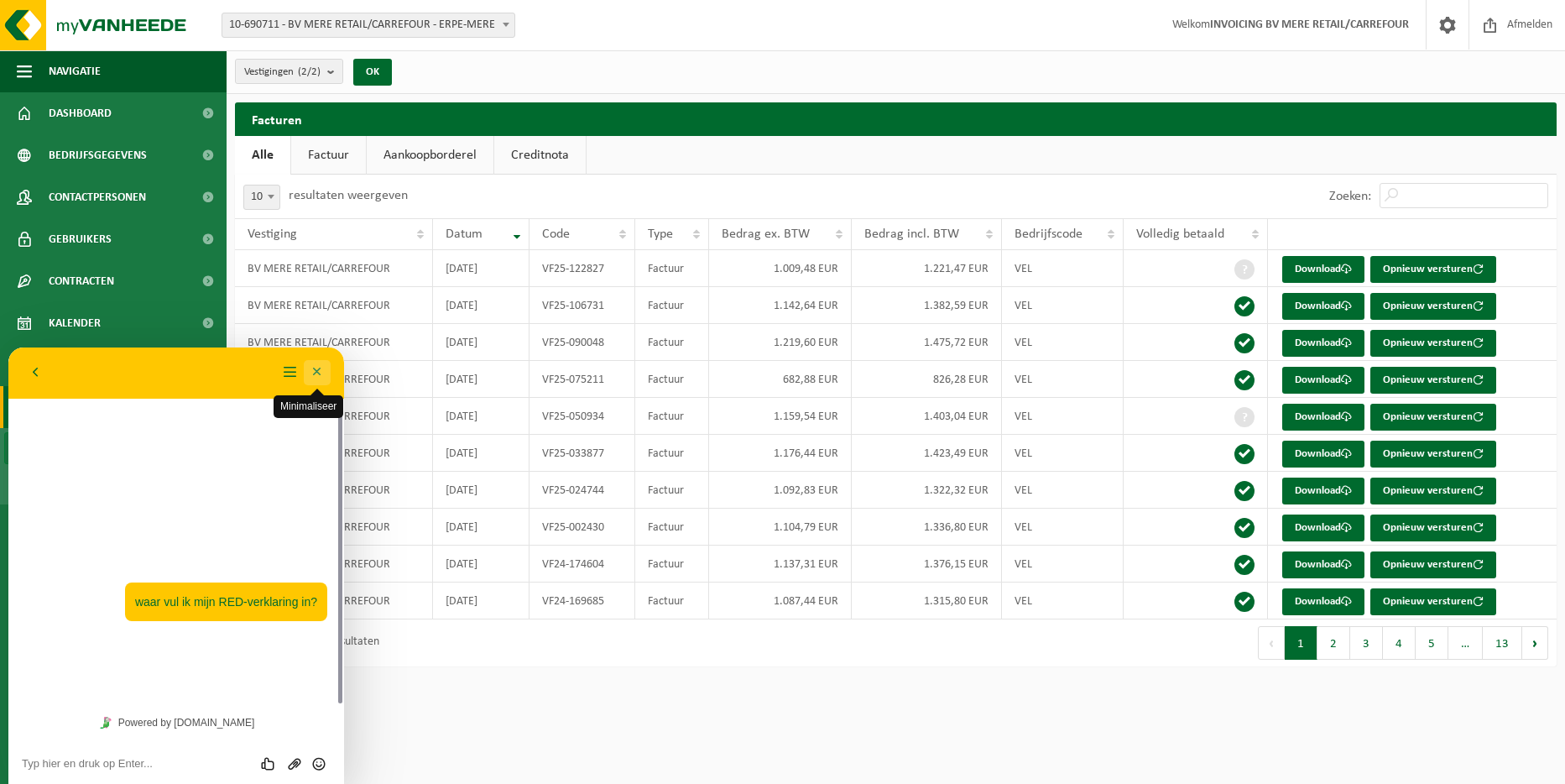
click at [321, 369] on button "Minimaliseer" at bounding box center [317, 372] width 27 height 25
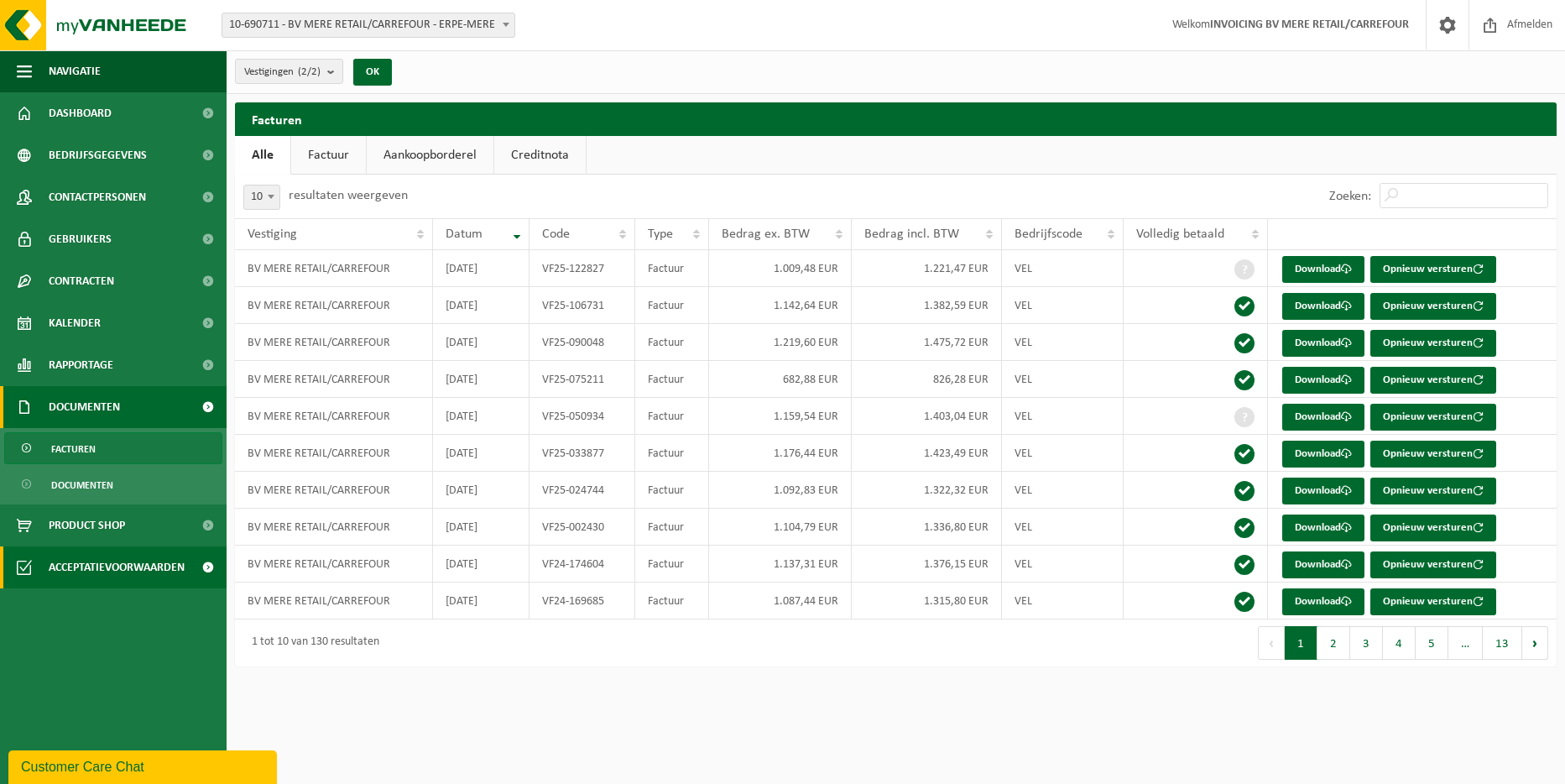
click at [105, 574] on span "Acceptatievoorwaarden" at bounding box center [116, 567] width 136 height 42
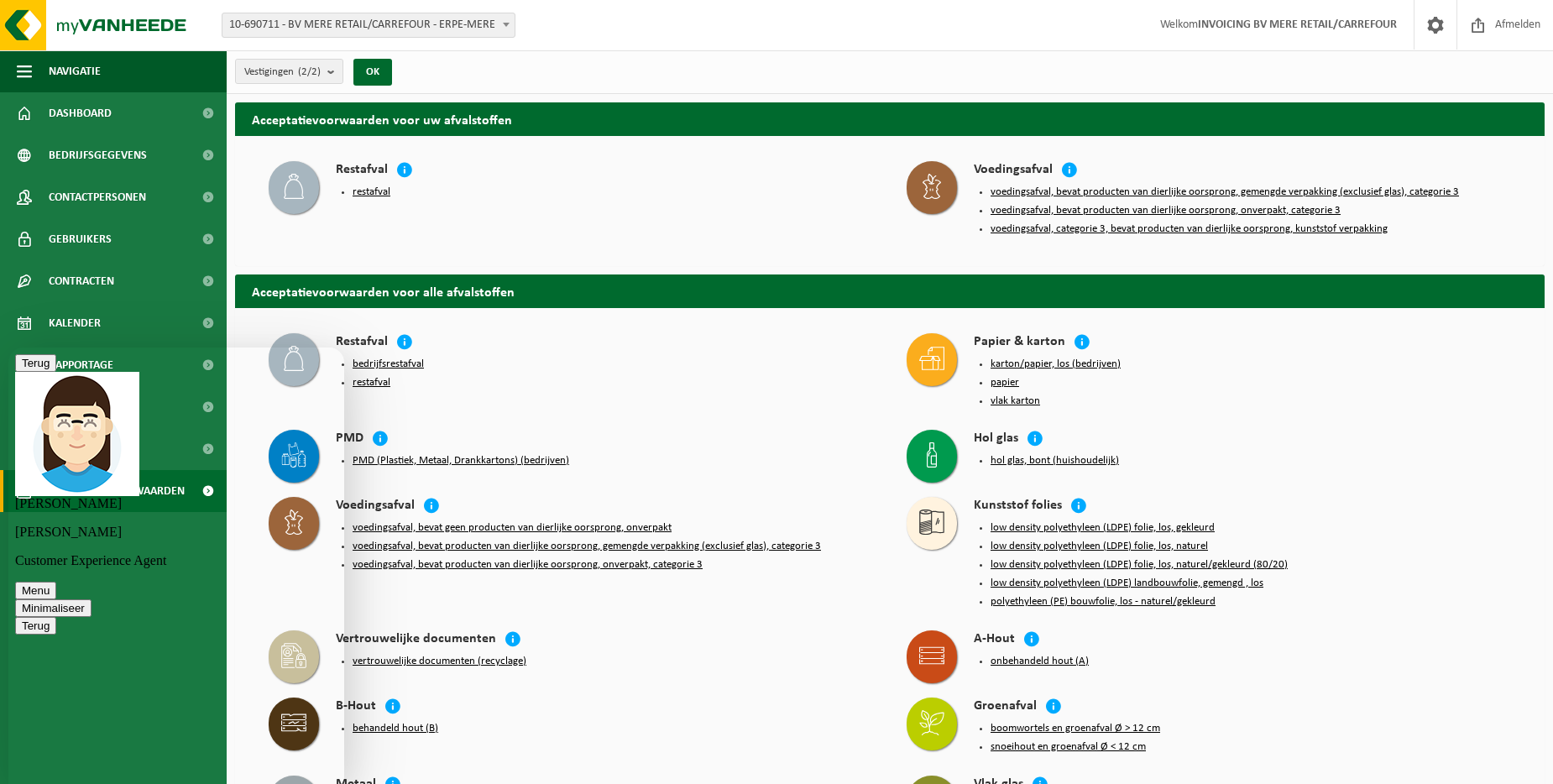
type textarea "ah ok, dan speel ik het door naar [PERSON_NAME]. Dank u!"
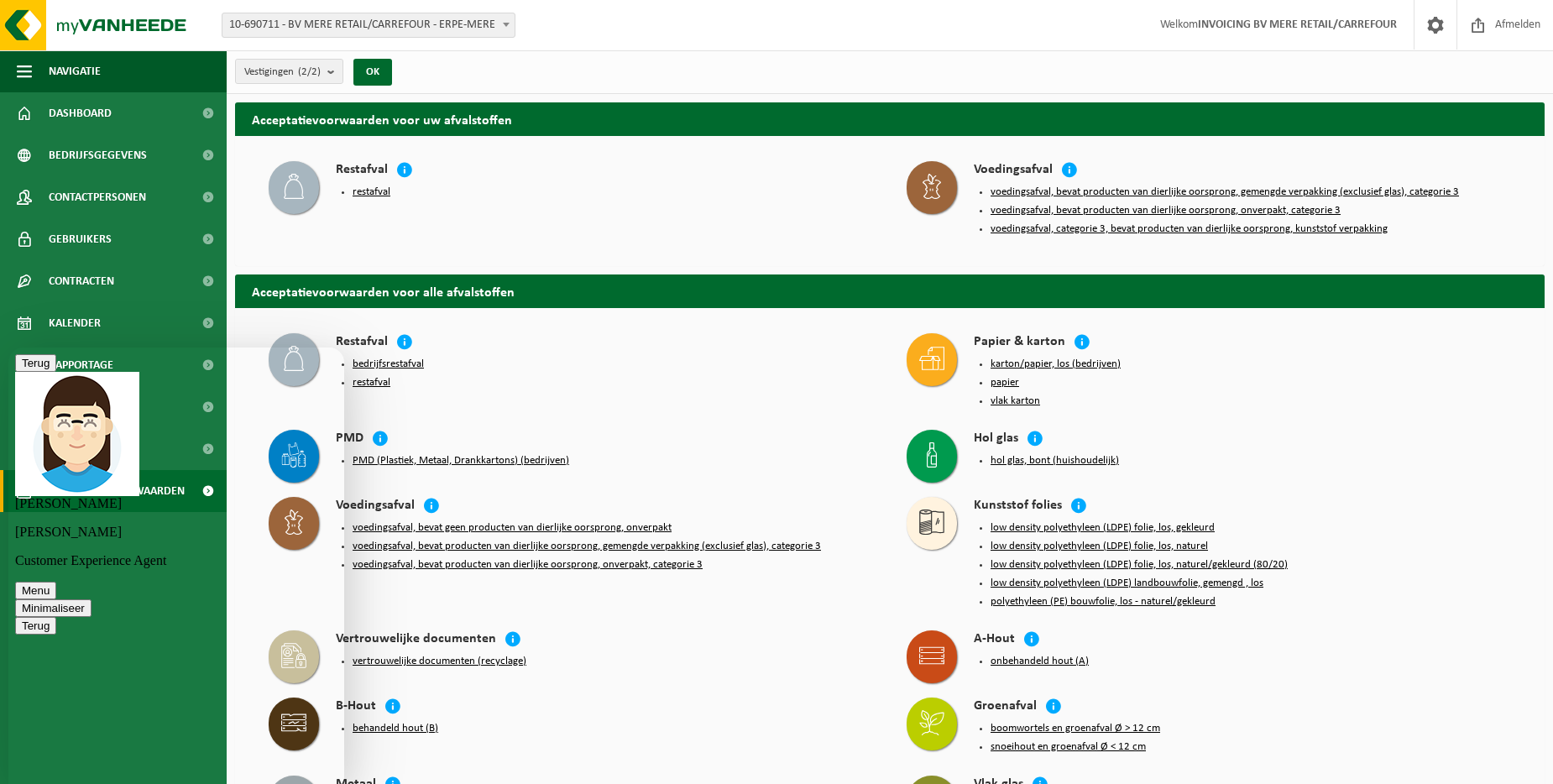
scroll to position [75, 0]
click at [694, 359] on li "bedrijfsrestafval" at bounding box center [613, 365] width 521 height 14
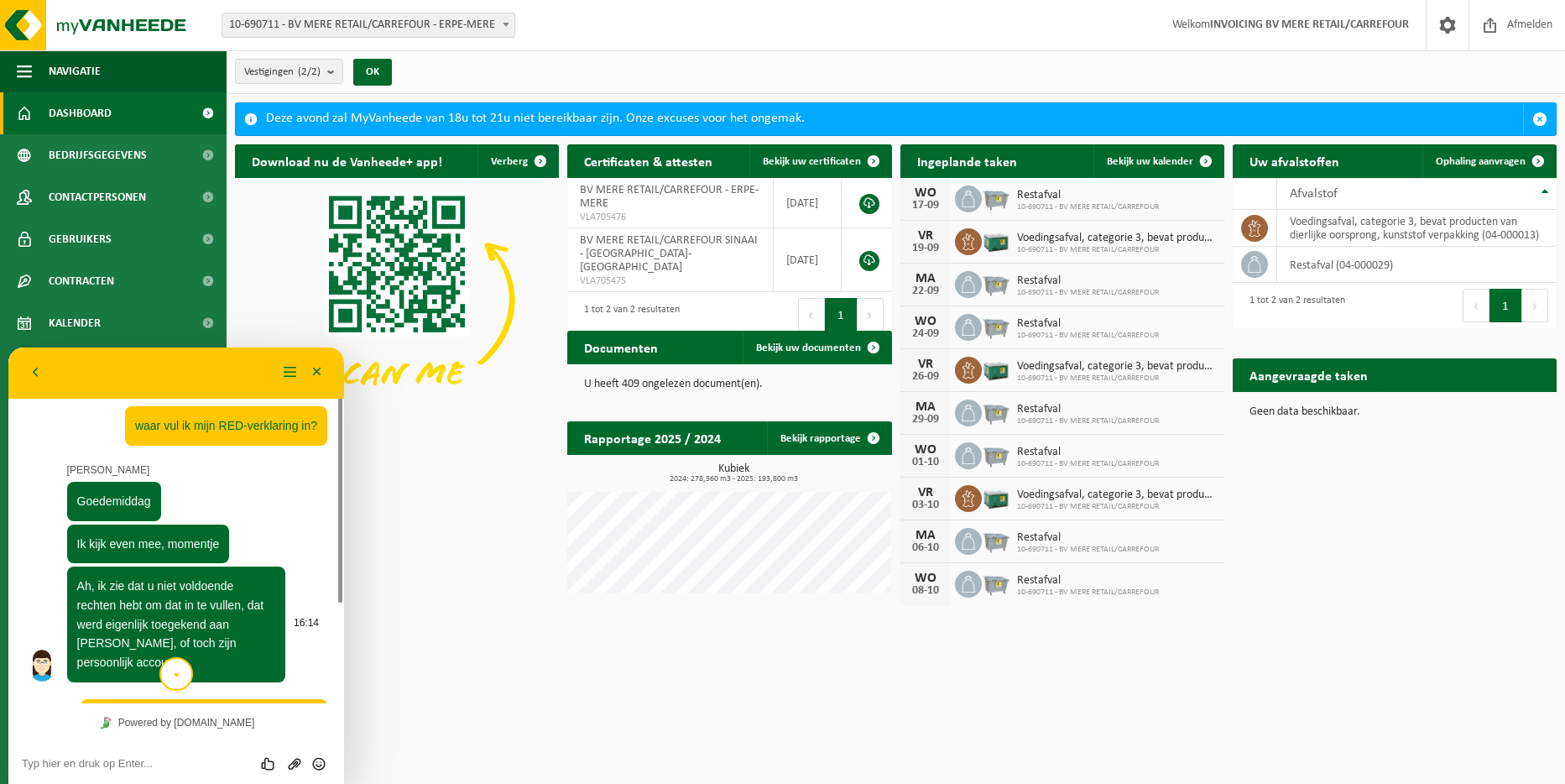
scroll to position [92, 0]
